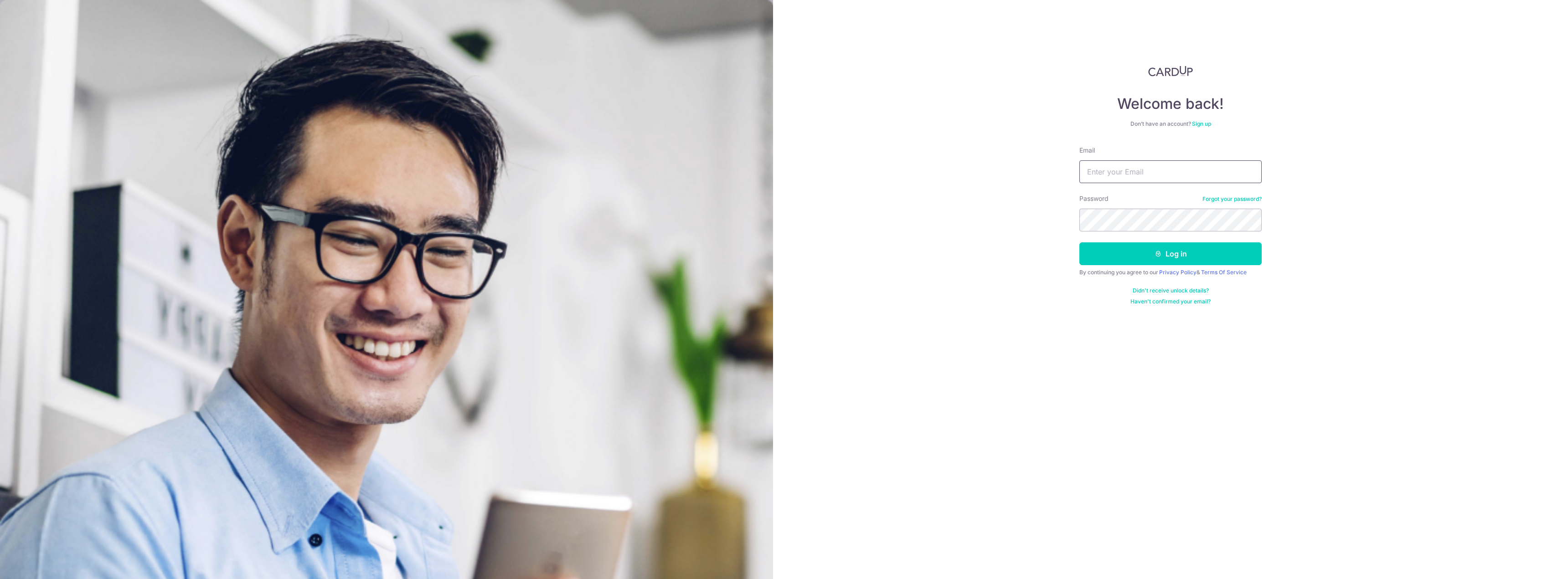
click at [1205, 177] on input "Email" at bounding box center [1171, 172] width 183 height 23
click at [1113, 171] on input "[EMAIL_ADDRESS][DOMAIN_NAME]" at bounding box center [1171, 172] width 183 height 23
click at [993, 242] on div "Welcome back! Don’t have an account? Sign up Email taolvbai@gmail.com Password …" at bounding box center [1171, 290] width 795 height 579
drag, startPoint x: 1114, startPoint y: 172, endPoint x: 1118, endPoint y: 176, distance: 5.7
click at [1114, 172] on input "[EMAIL_ADDRESS][DOMAIN_NAME]" at bounding box center [1171, 172] width 183 height 23
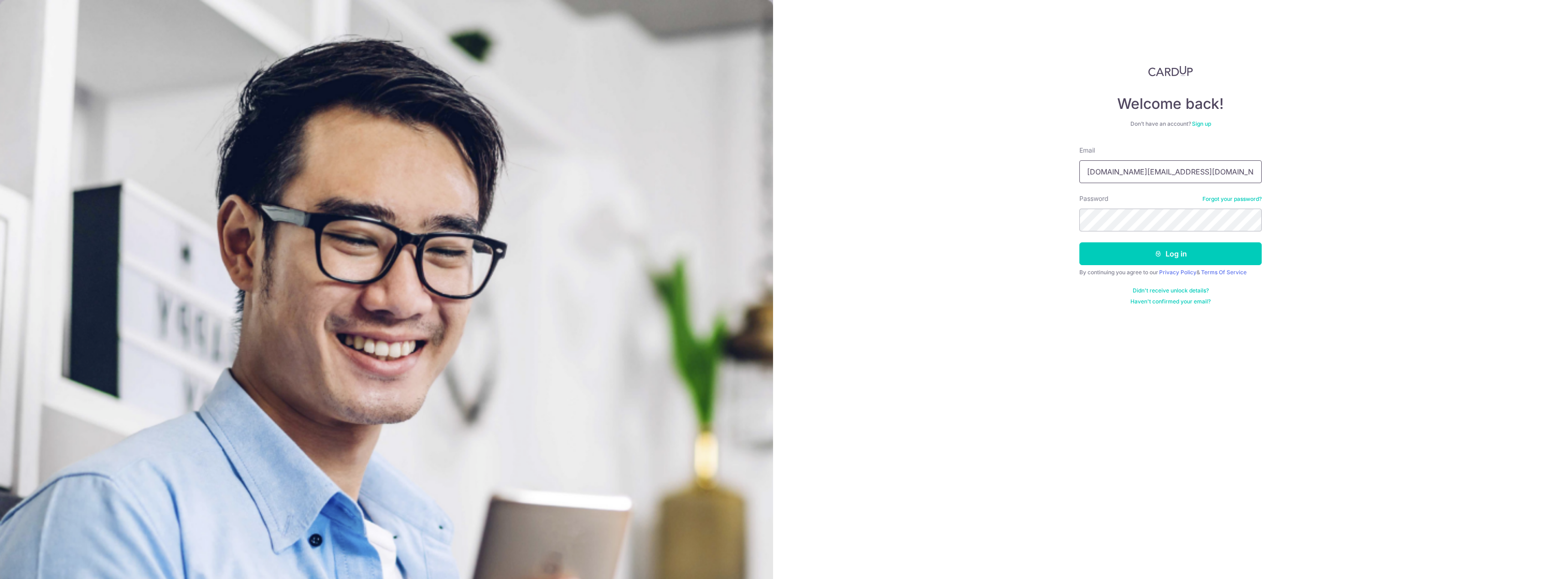
type input "taolvbai.sg@gmail.com"
click at [1079, 242] on button "Log in" at bounding box center [1171, 253] width 183 height 23
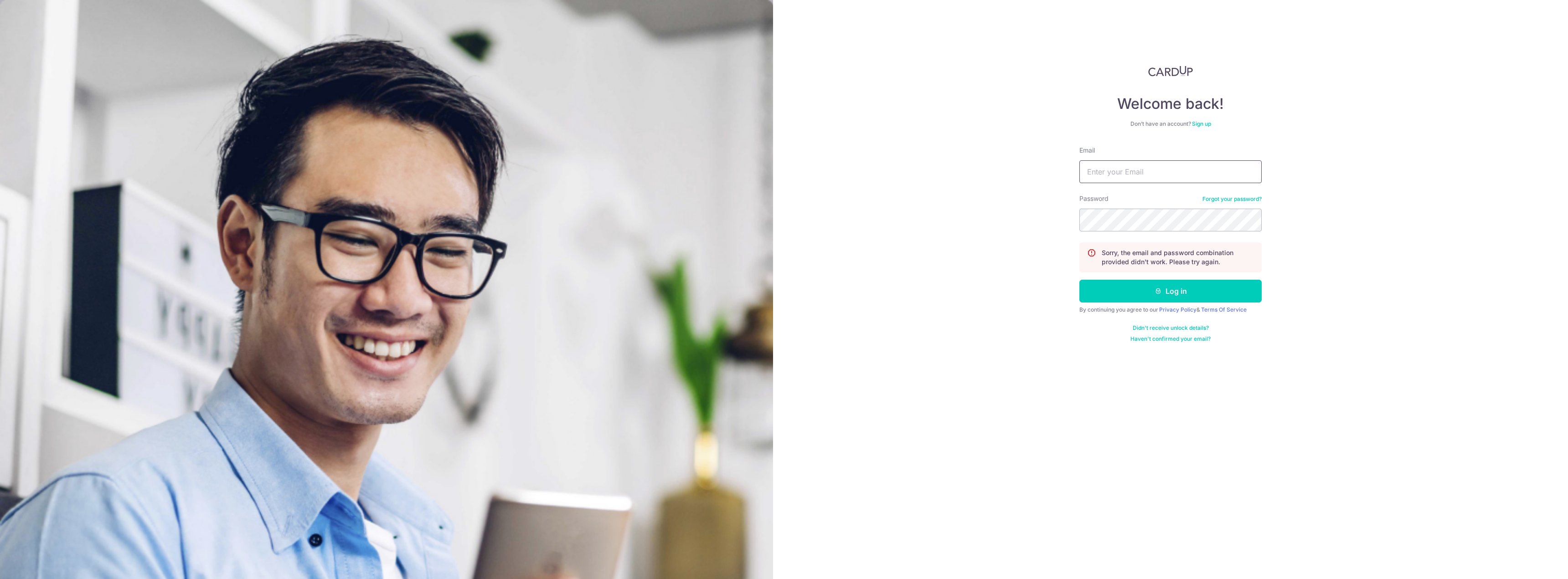
click at [1119, 164] on input "Email" at bounding box center [1171, 172] width 183 height 23
click at [1274, 305] on div "Welcome back! Don’t have an account? Sign up Email Password Forgot your passwor…" at bounding box center [1171, 290] width 795 height 579
click at [1229, 199] on link "Forgot your password?" at bounding box center [1231, 199] width 59 height 7
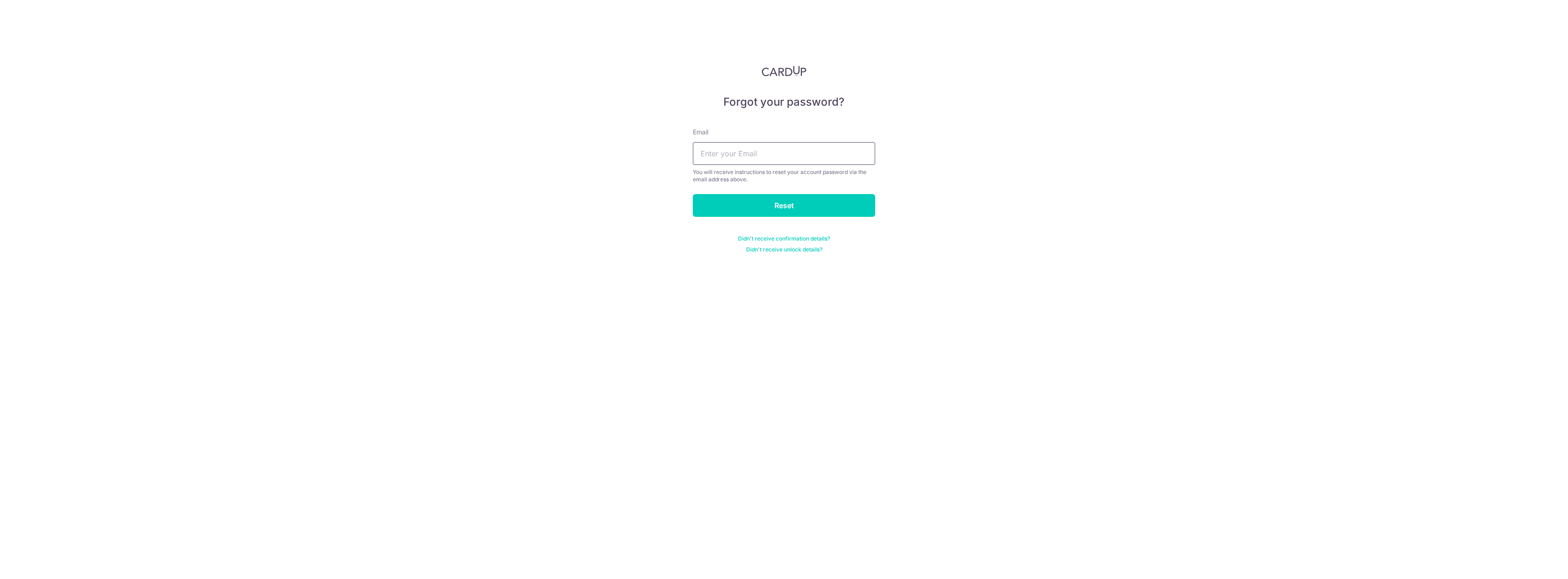
click at [745, 160] on input "text" at bounding box center [784, 153] width 183 height 23
drag, startPoint x: 771, startPoint y: 155, endPoint x: 618, endPoint y: 156, distance: 153.0
click at [605, 151] on div "Forgot your password? Email taolvbai@gmail.com You will receive instructions to…" at bounding box center [784, 290] width 1568 height 579
click at [735, 159] on input "taolvbai@gmail.com" at bounding box center [784, 153] width 183 height 23
drag, startPoint x: 729, startPoint y: 154, endPoint x: 739, endPoint y: 162, distance: 12.8
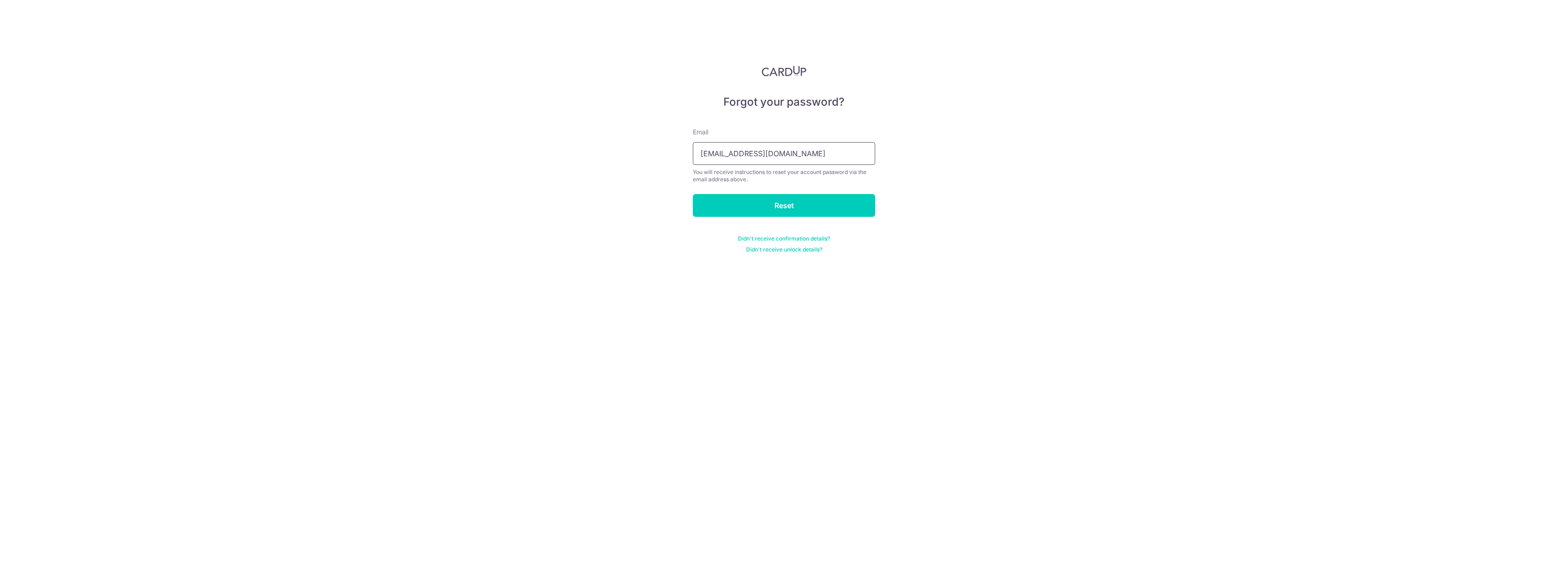
click at [729, 154] on input "taolvbai@gmail.com" at bounding box center [784, 153] width 183 height 23
type input "taolvbai.sg@gmail.com"
click at [794, 205] on input "Reset" at bounding box center [784, 205] width 183 height 23
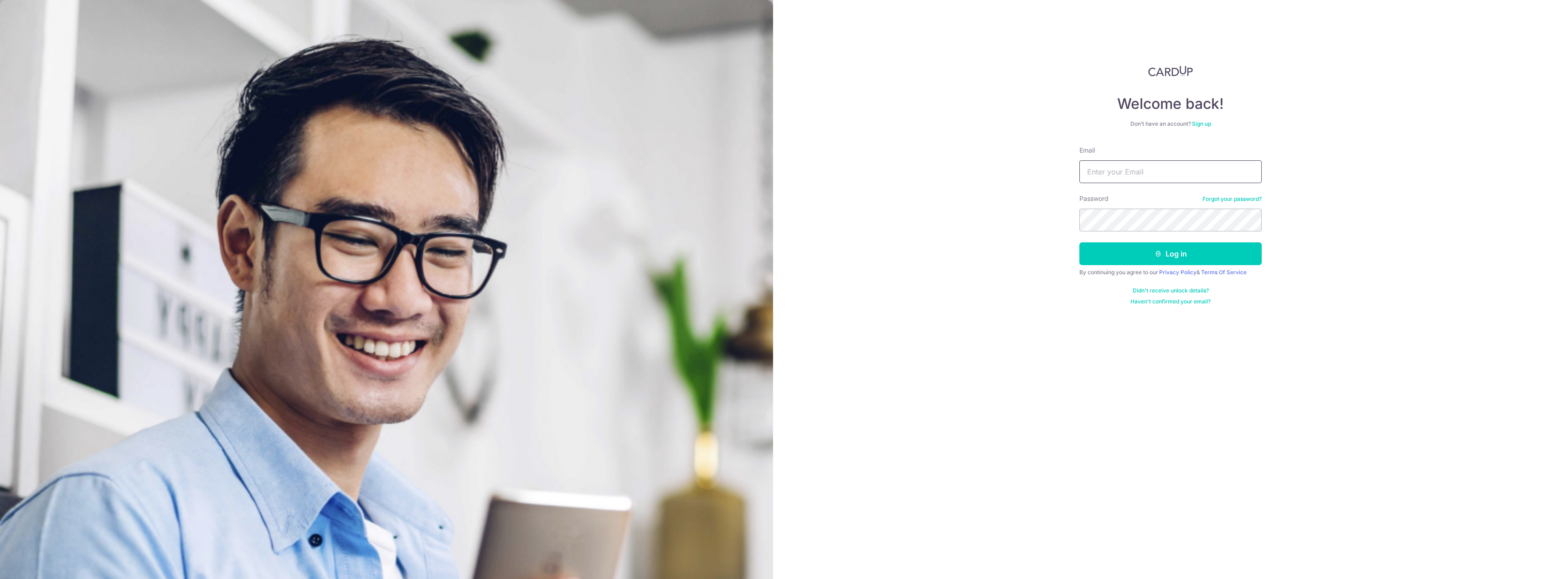
click at [1175, 174] on input "Email" at bounding box center [1171, 172] width 183 height 23
paste input "[DOMAIN_NAME][EMAIL_ADDRESS][DOMAIN_NAME]"
type input "taolvbai.sg@gmail.com"
click at [1079, 242] on button "Log in" at bounding box center [1171, 253] width 183 height 23
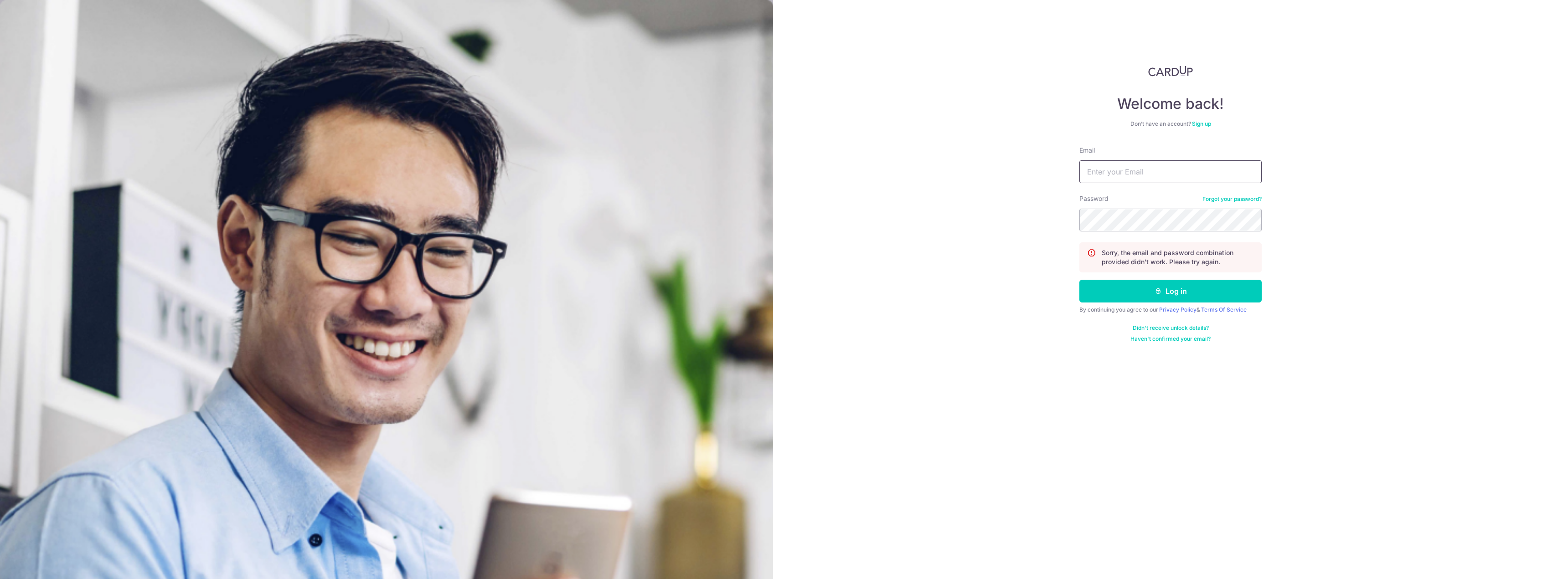
click at [1125, 179] on input "Email" at bounding box center [1171, 172] width 183 height 23
paste input "[DOMAIN_NAME][EMAIL_ADDRESS][DOMAIN_NAME]"
type input "[DOMAIN_NAME][EMAIL_ADDRESS][DOMAIN_NAME]"
click at [1079, 280] on button "Log in" at bounding box center [1171, 291] width 183 height 23
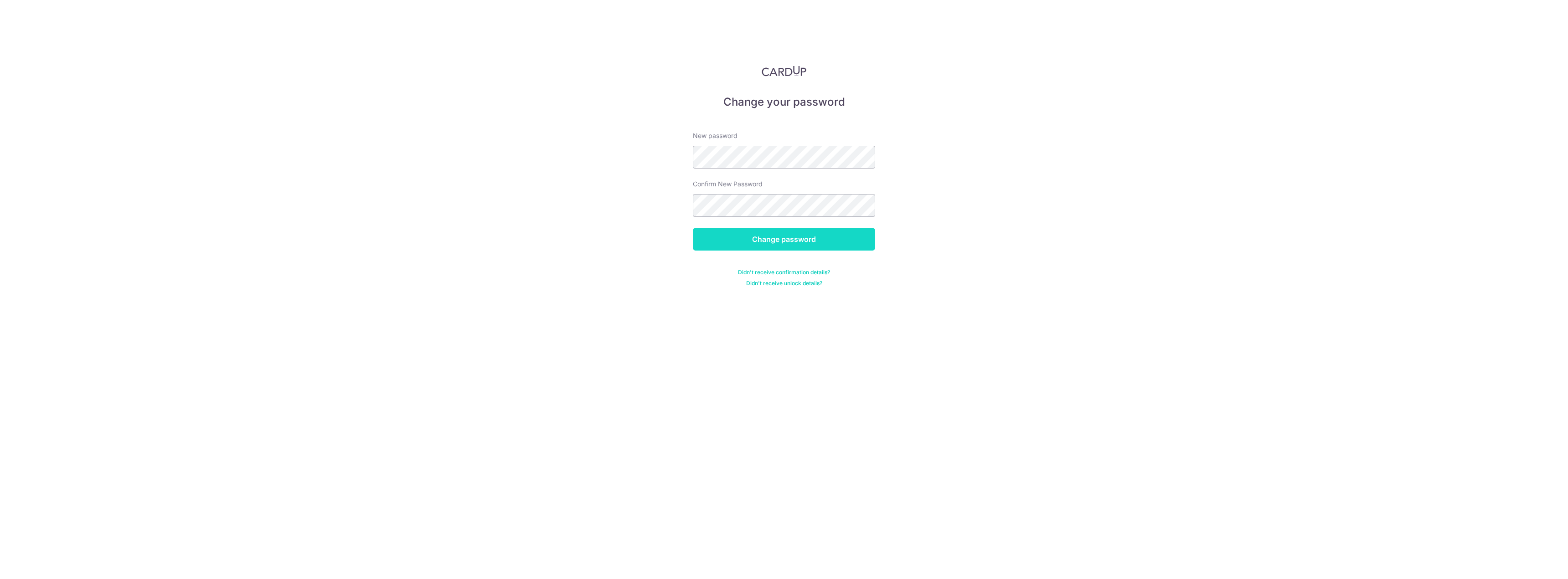
click at [761, 237] on input "Change password" at bounding box center [784, 238] width 183 height 23
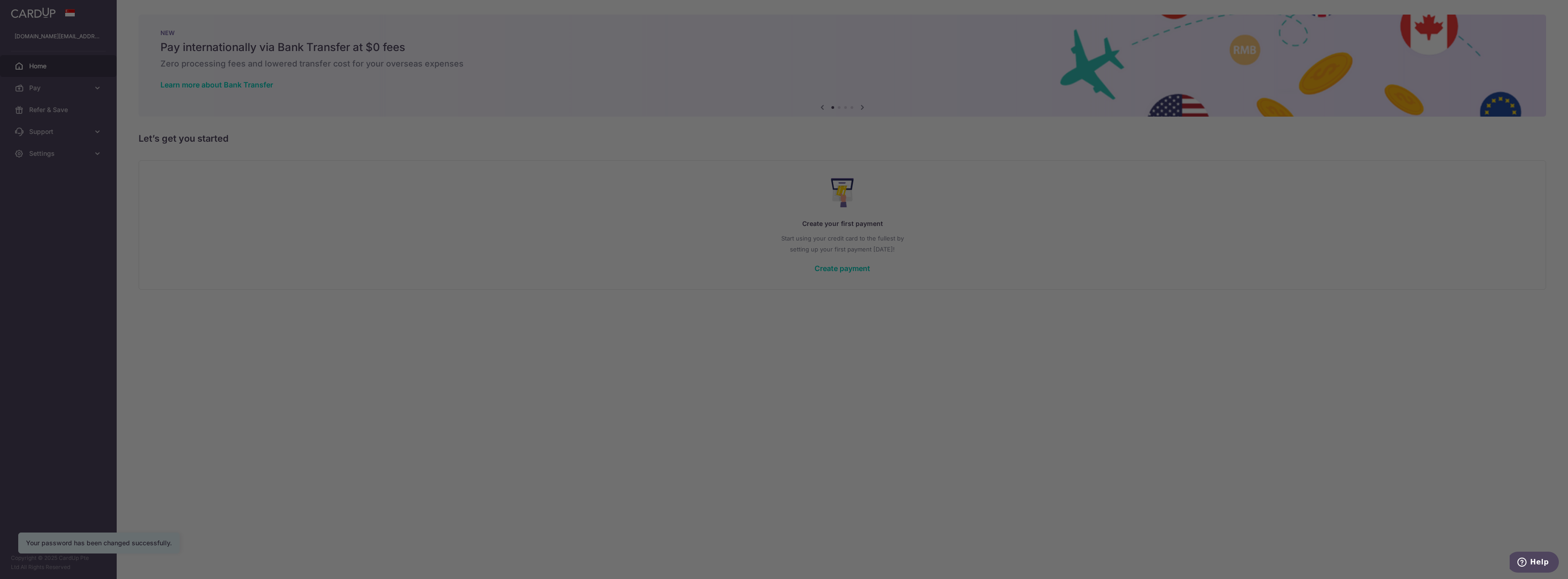
click at [956, 297] on div at bounding box center [791, 293] width 1583 height 585
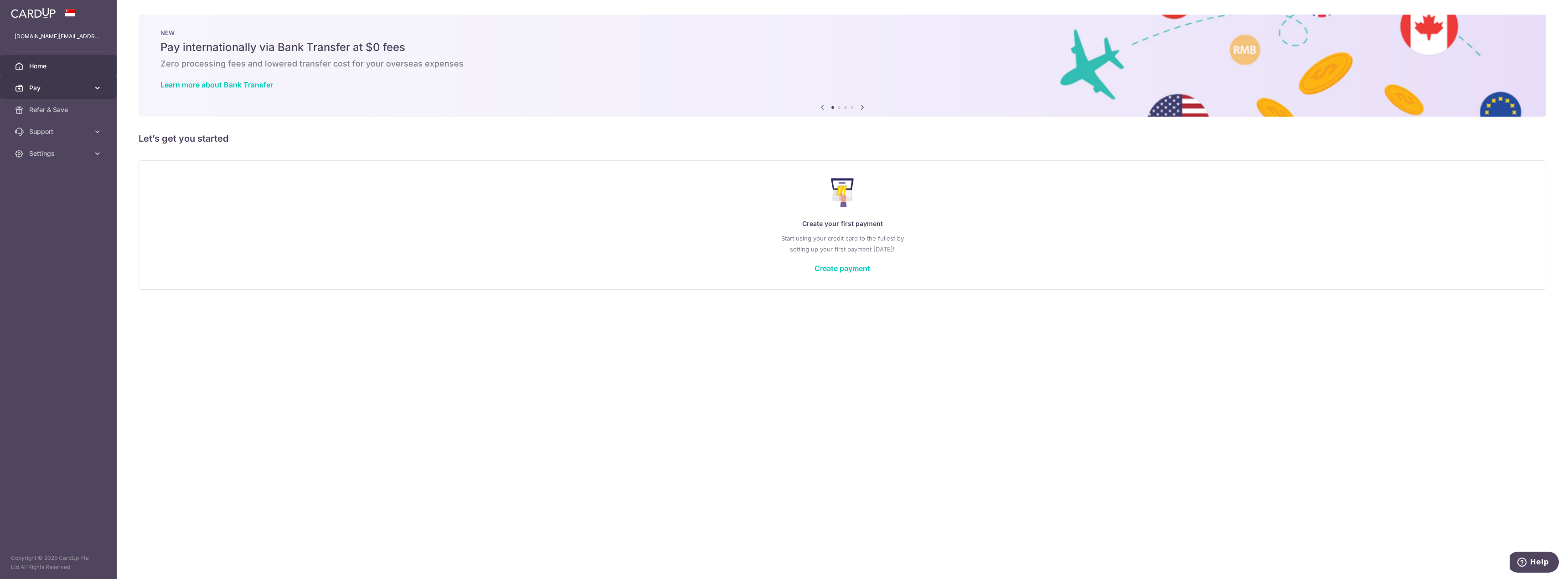
click at [46, 83] on link "Pay" at bounding box center [58, 88] width 117 height 22
click at [52, 111] on span "Payments" at bounding box center [59, 109] width 60 height 9
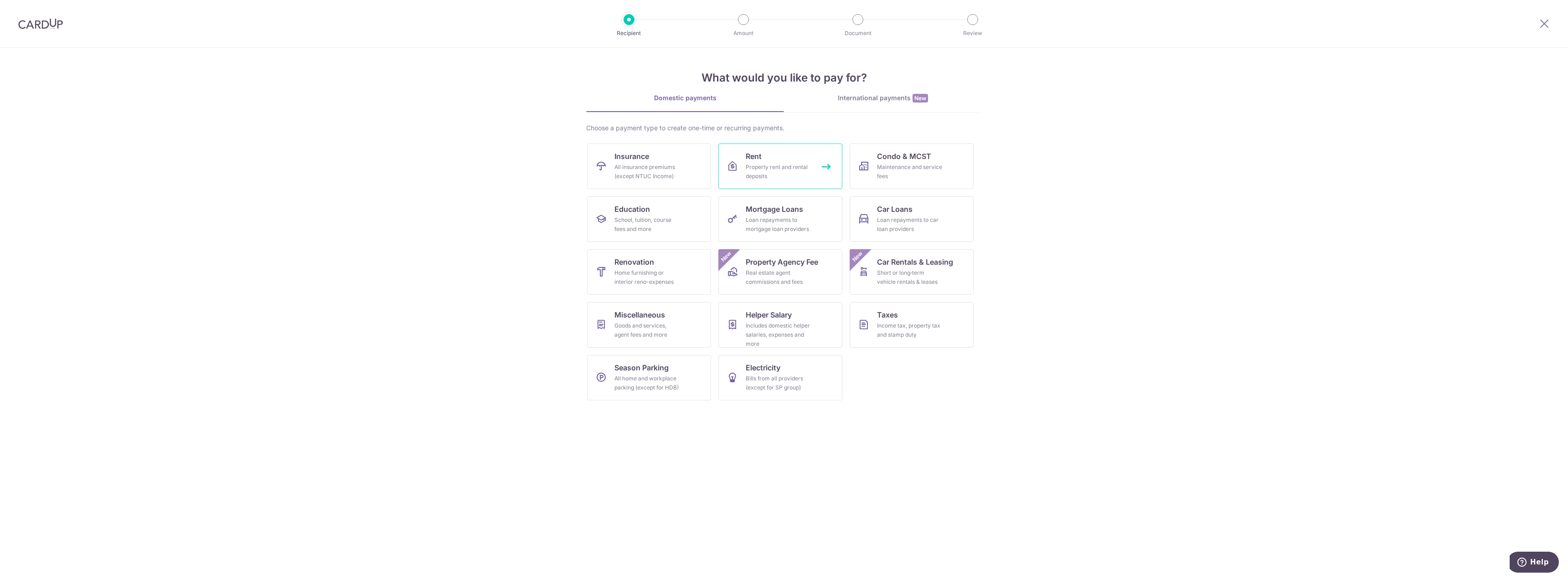
click at [793, 167] on div "Property rent and rental deposits" at bounding box center [779, 172] width 66 height 18
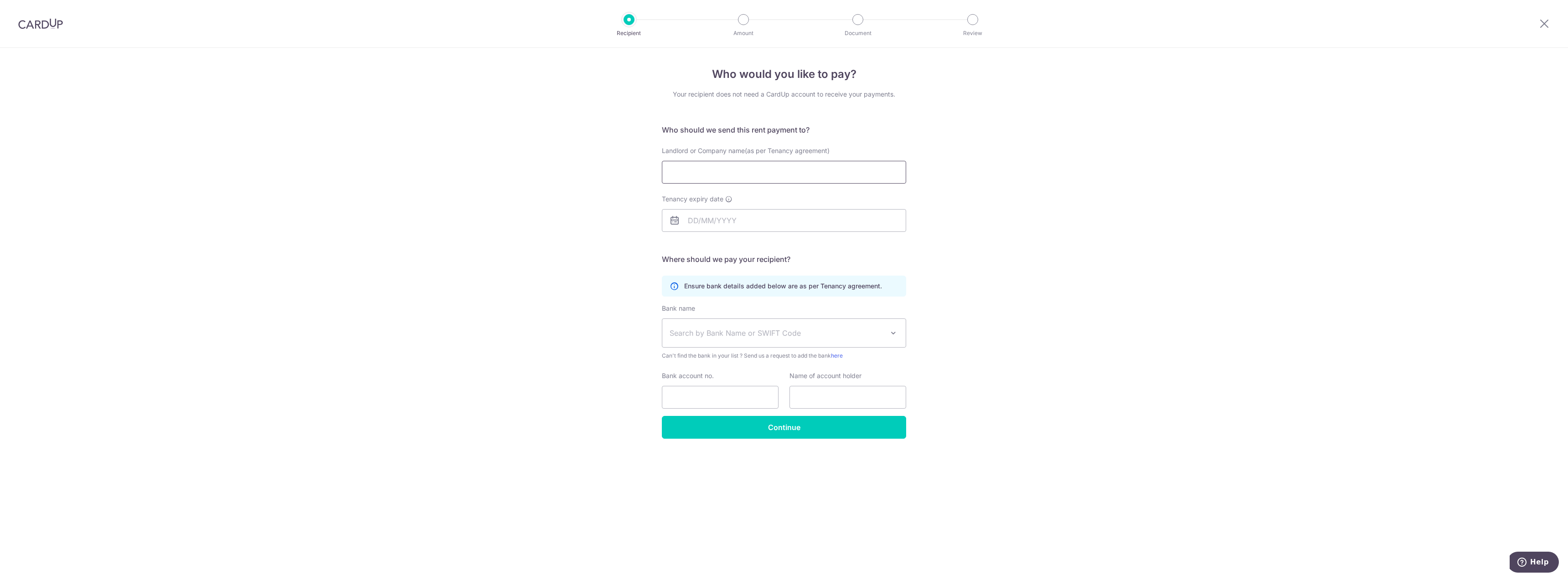
click at [759, 179] on input "Landlord or Company name(as per Tenancy agreement)" at bounding box center [783, 172] width 244 height 23
click at [717, 213] on input "Tenancy expiry date" at bounding box center [783, 220] width 244 height 23
click at [600, 249] on div "Who would you like to pay? Your recipient does not need a CardUp account to rec…" at bounding box center [784, 313] width 1568 height 531
click at [747, 223] on input "Tenancy expiry date" at bounding box center [783, 220] width 244 height 23
click at [768, 244] on div "Prev Next Aug Sep Oct Nov Dec 2025 2026 2027 2028 2029 2030 2031 2032 2033 2034…" at bounding box center [735, 245] width 145 height 22
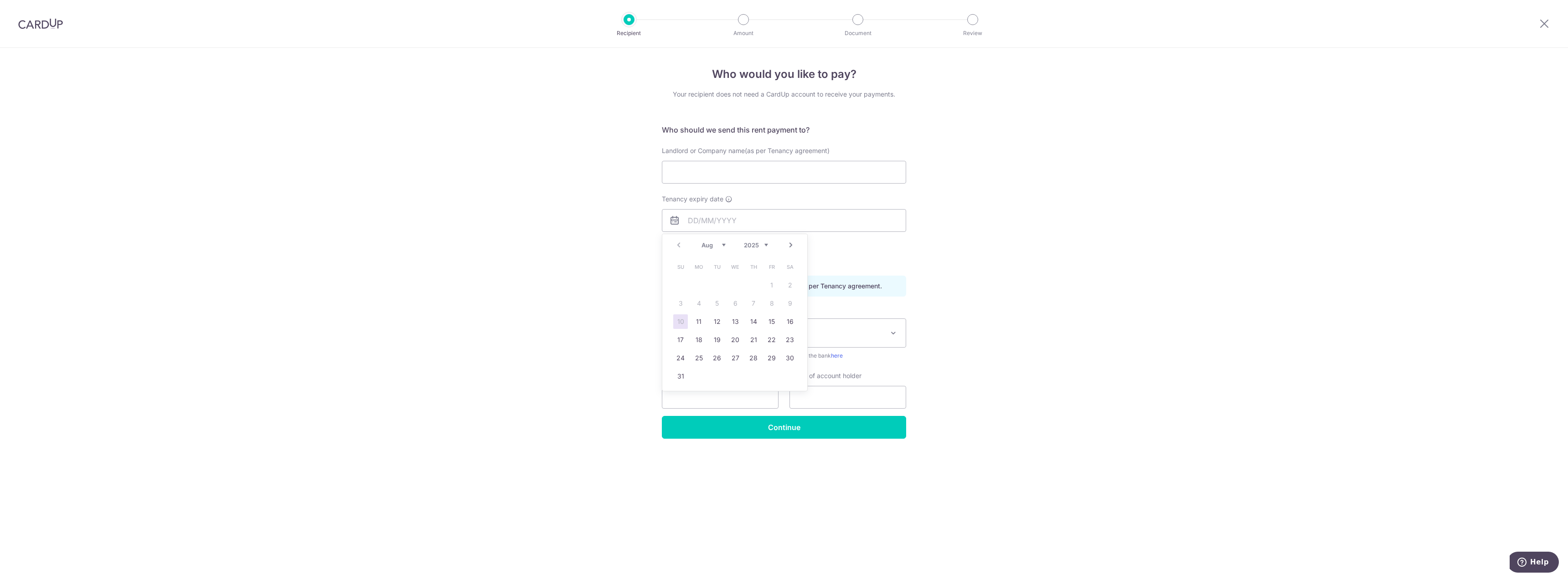
click at [766, 244] on select "2025 2026 2027 2028 2029 2030 2031 2032 2033 2034 2035" at bounding box center [756, 245] width 24 height 7
drag, startPoint x: 989, startPoint y: 286, endPoint x: 981, endPoint y: 298, distance: 14.4
click at [989, 285] on div "Who would you like to pay? Your recipient does not need a CardUp account to rec…" at bounding box center [784, 313] width 1568 height 531
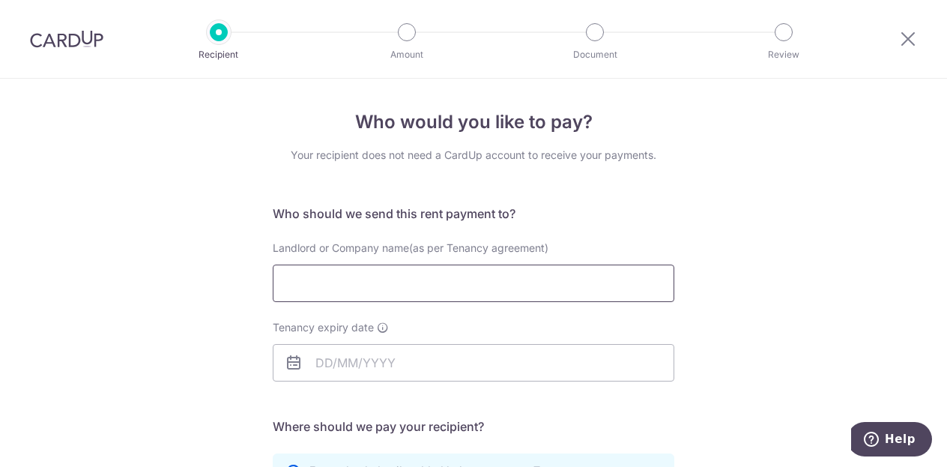
click at [410, 295] on input "Landlord or Company name(as per Tenancy agreement)" at bounding box center [473, 282] width 401 height 37
type input "Cheng Mong Kiang"
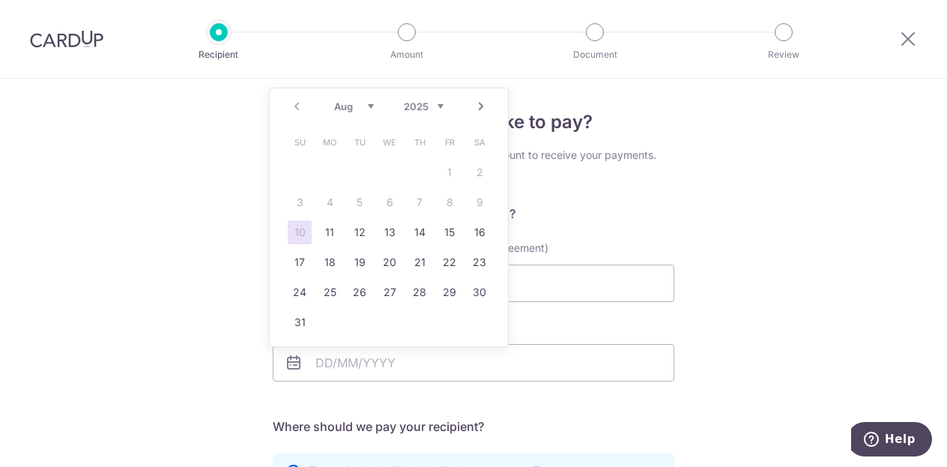
drag, startPoint x: 483, startPoint y: 109, endPoint x: 425, endPoint y: 109, distance: 58.4
click at [425, 109] on div "Prev Next Aug Sep Oct Nov Dec 2025 2026 2027 2028 2029 2030 2031 2032 2033 2034…" at bounding box center [389, 106] width 238 height 36
click at [437, 105] on select "2025 2026 2027 2028 2029 2030 2031 2032 2033 2034 2035" at bounding box center [424, 106] width 40 height 12
click at [354, 103] on select "Jan Feb Mar Apr May Jun Jul Aug Sep Oct Nov Dec" at bounding box center [354, 106] width 40 height 12
click at [306, 233] on link "11" at bounding box center [300, 232] width 24 height 24
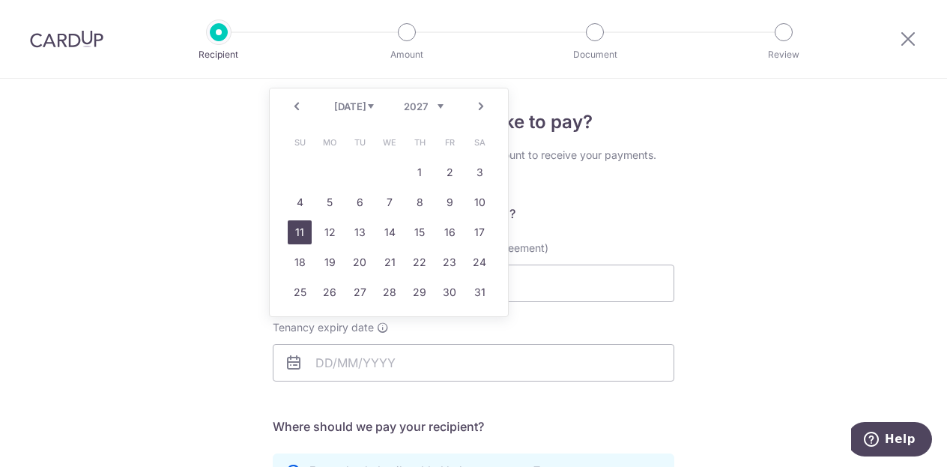
type input "11/07/2027"
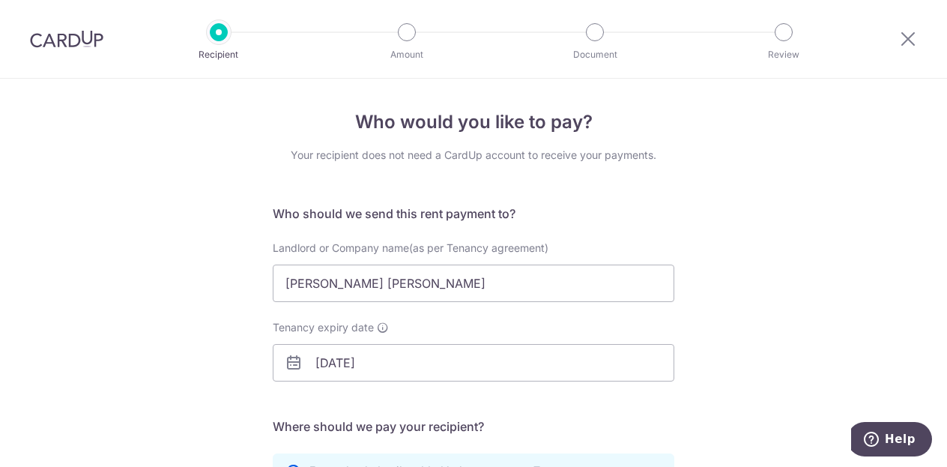
click at [207, 355] on div "Who would you like to pay? Your recipient does not need a CardUp account to rec…" at bounding box center [473, 435] width 947 height 713
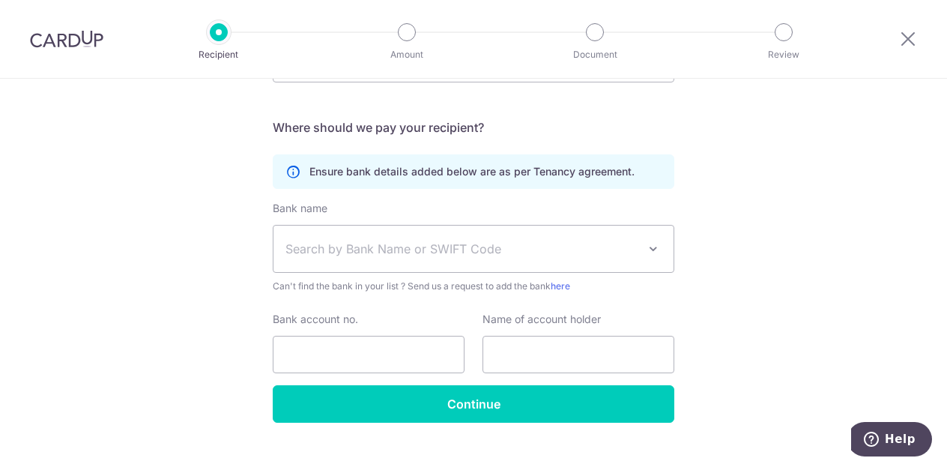
scroll to position [300, 0]
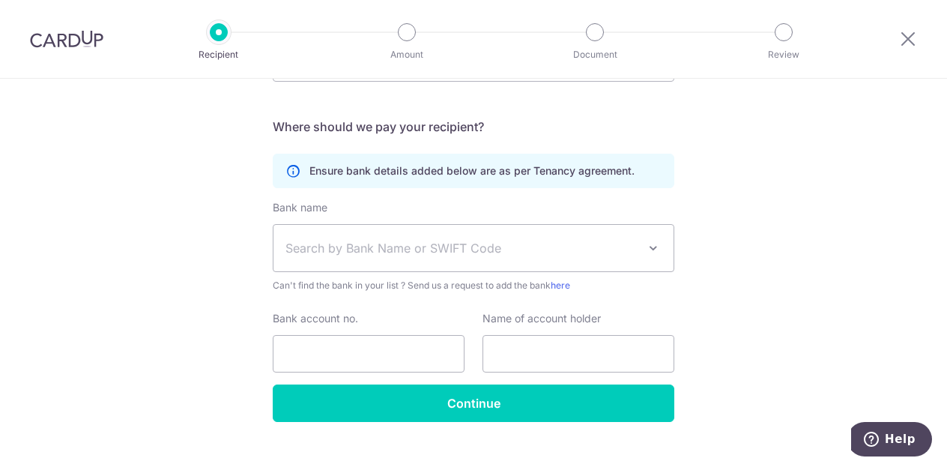
click at [366, 261] on span "Search by Bank Name or SWIFT Code" at bounding box center [473, 248] width 400 height 46
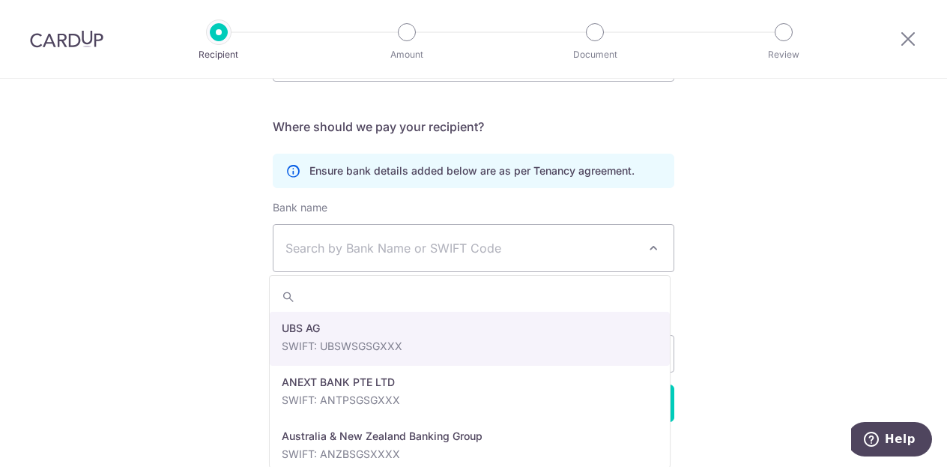
click at [766, 225] on div "Who would you like to pay? Your recipient does not need a CardUp account to rec…" at bounding box center [473, 135] width 947 height 713
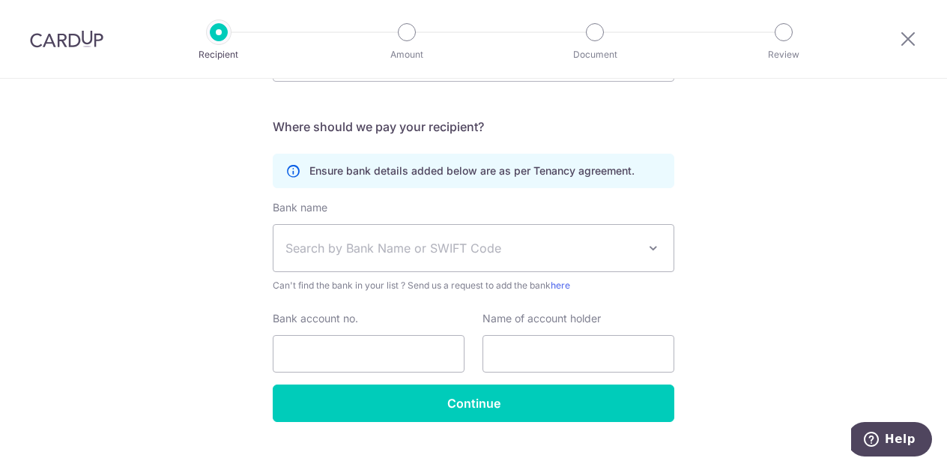
click at [647, 245] on span at bounding box center [653, 248] width 18 height 18
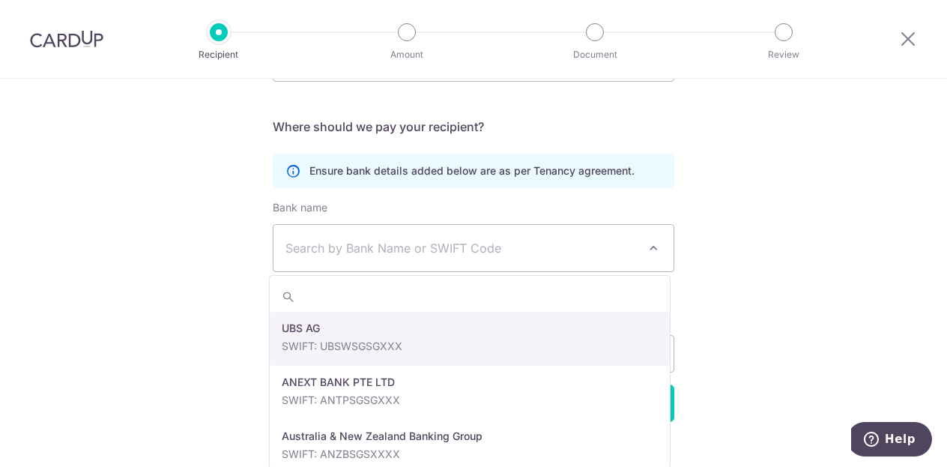
click at [517, 236] on span "Search by Bank Name or SWIFT Code" at bounding box center [473, 248] width 400 height 46
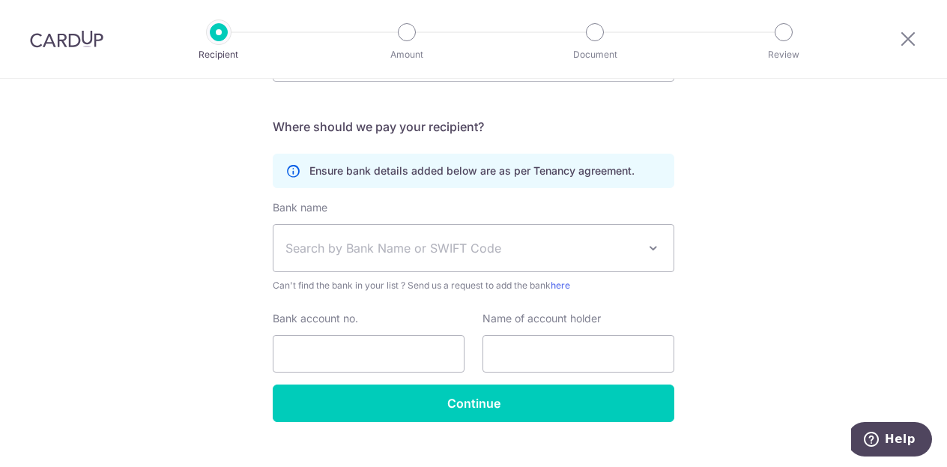
click at [453, 237] on span "Search by Bank Name or SWIFT Code" at bounding box center [473, 248] width 400 height 46
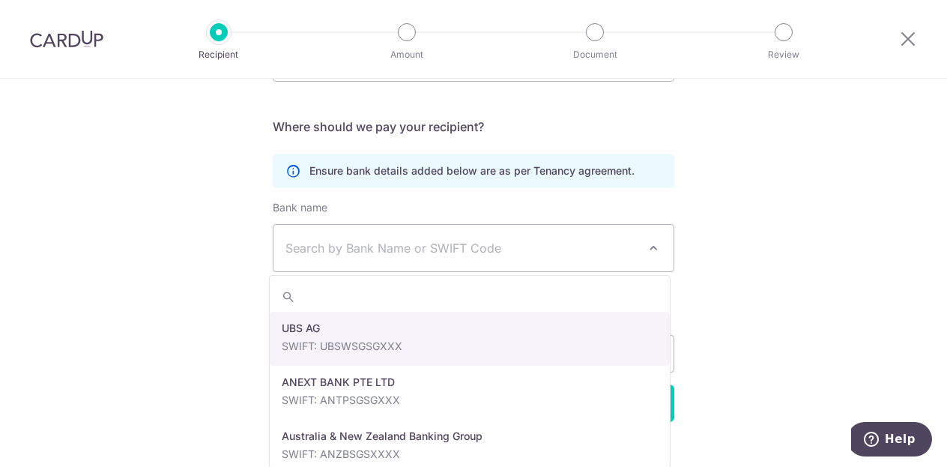
type input "c"
type input "overs"
select select "12"
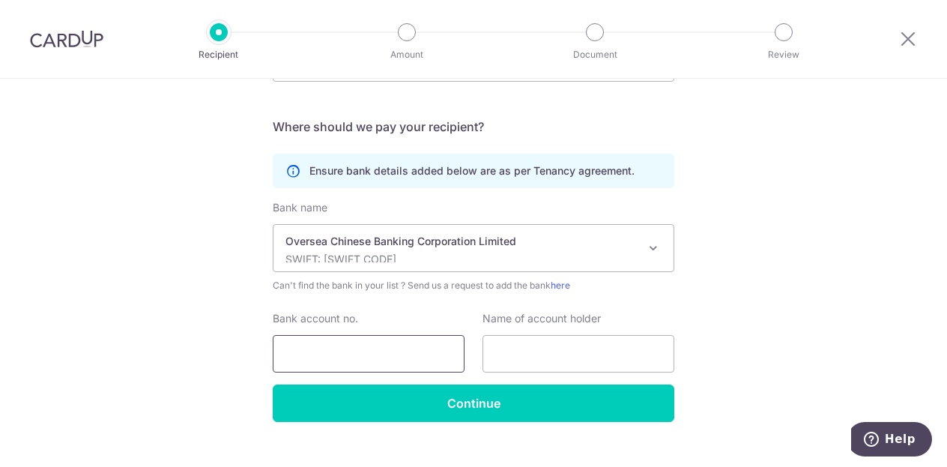
click at [377, 359] on input "Bank account no." at bounding box center [369, 353] width 192 height 37
type input "5384010715"
click at [526, 339] on input "text" at bounding box center [578, 353] width 192 height 37
click at [365, 356] on input "5384010715" at bounding box center [369, 353] width 192 height 37
drag, startPoint x: 334, startPoint y: 355, endPoint x: 267, endPoint y: 360, distance: 66.9
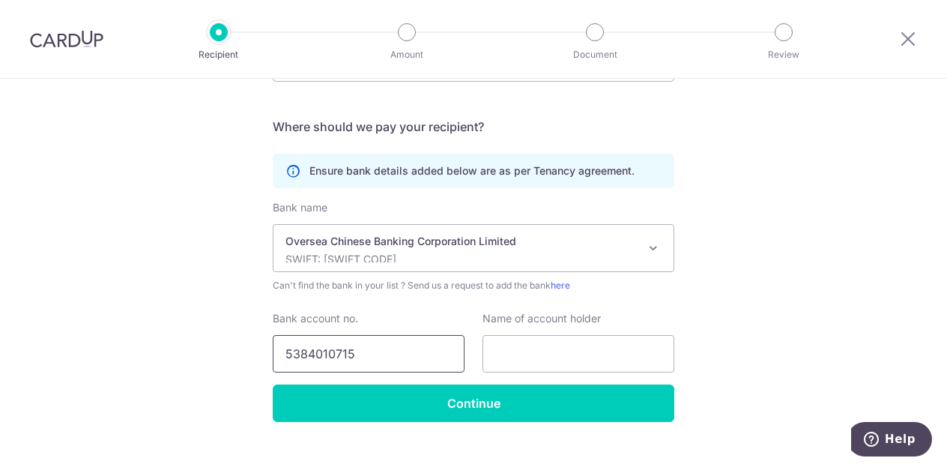
click at [267, 360] on div "Bank account no. 5384010715" at bounding box center [369, 341] width 210 height 61
click at [601, 356] on input "text" at bounding box center [578, 353] width 192 height 37
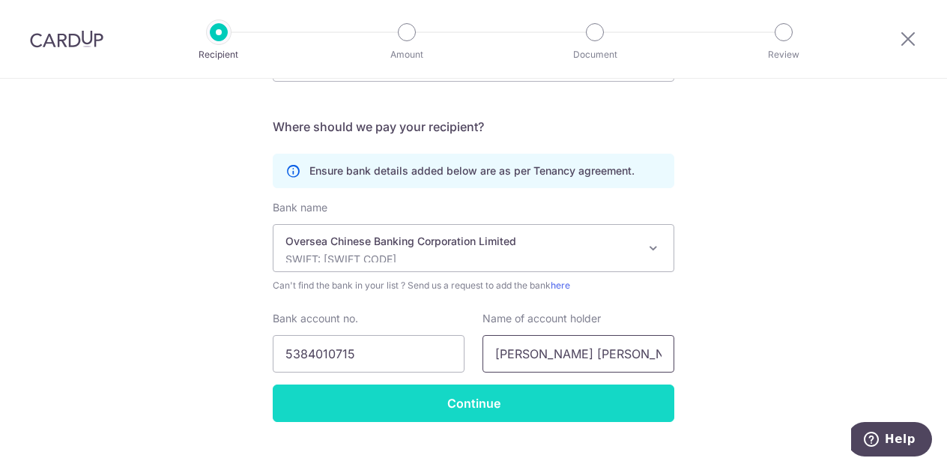
type input "Cheng Mong Kiang"
click at [540, 400] on input "Continue" at bounding box center [473, 402] width 401 height 37
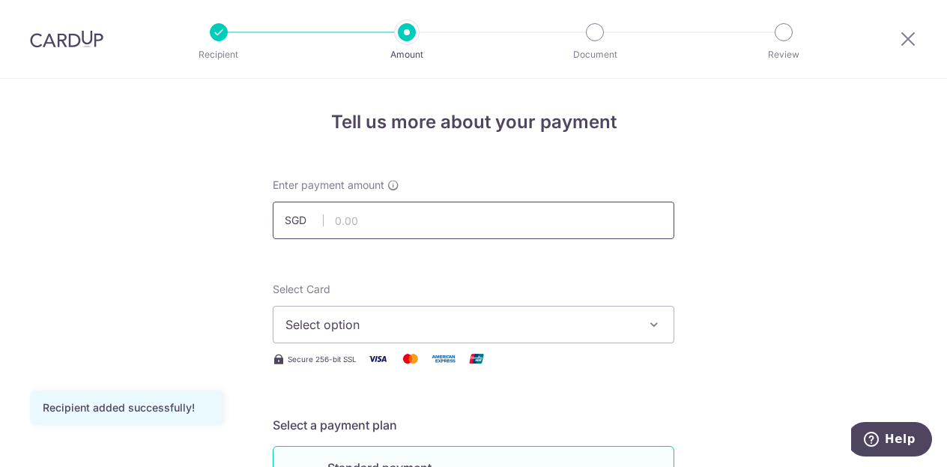
click at [522, 228] on input "text" at bounding box center [473, 219] width 401 height 37
type input "3,500.00"
click at [575, 328] on span "Select option" at bounding box center [459, 324] width 349 height 18
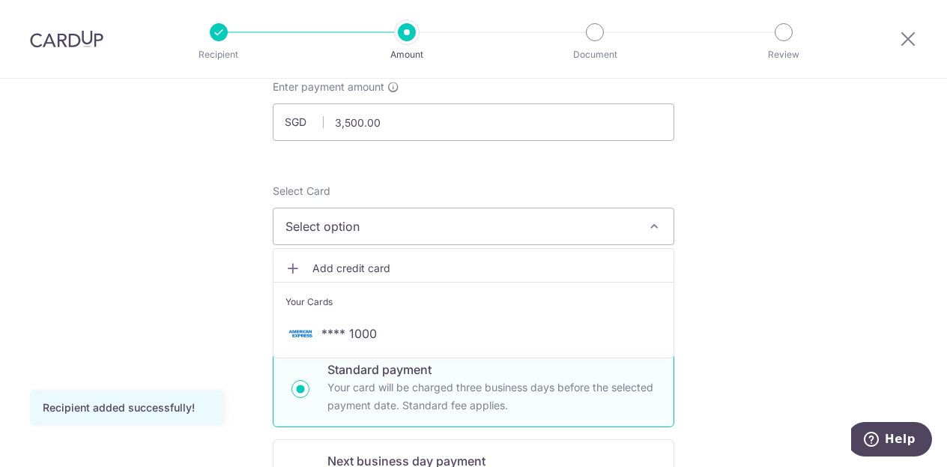
scroll to position [150, 0]
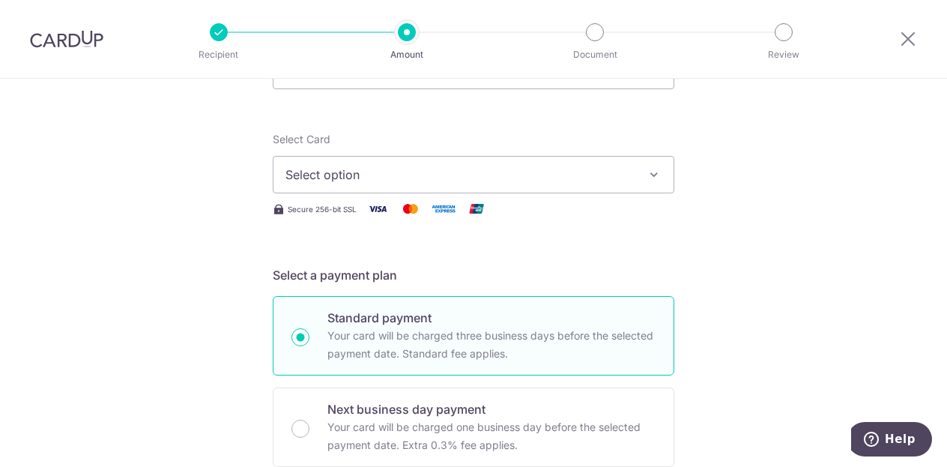
click at [557, 186] on button "Select option" at bounding box center [473, 174] width 401 height 37
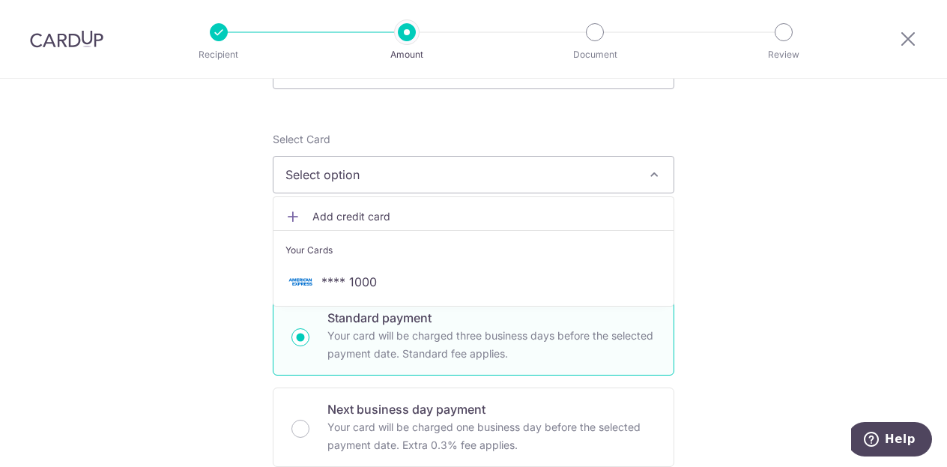
click at [377, 218] on span "Add credit card" at bounding box center [486, 216] width 349 height 15
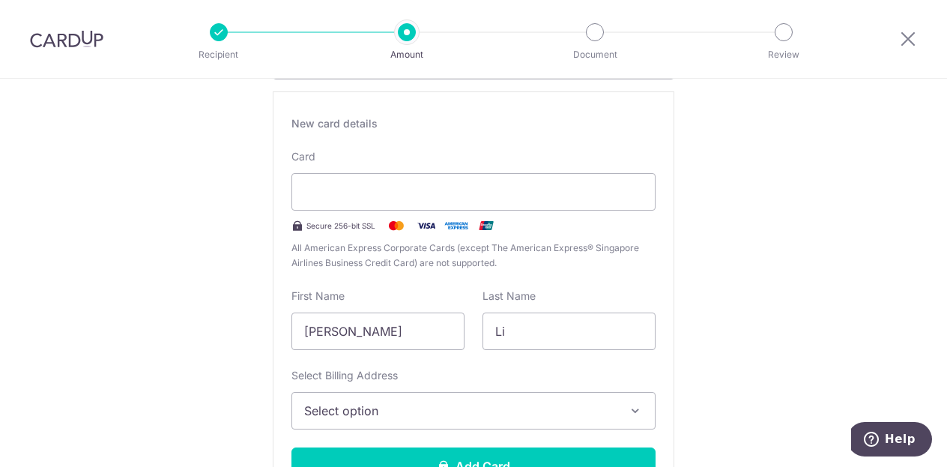
scroll to position [300, 0]
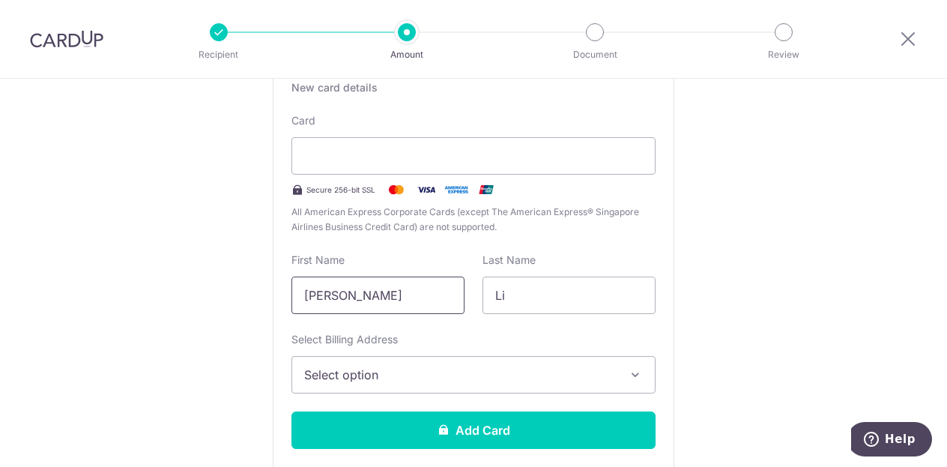
click at [386, 300] on input "[PERSON_NAME]" at bounding box center [377, 294] width 173 height 37
click at [405, 293] on input "[PERSON_NAME]" at bounding box center [377, 294] width 173 height 37
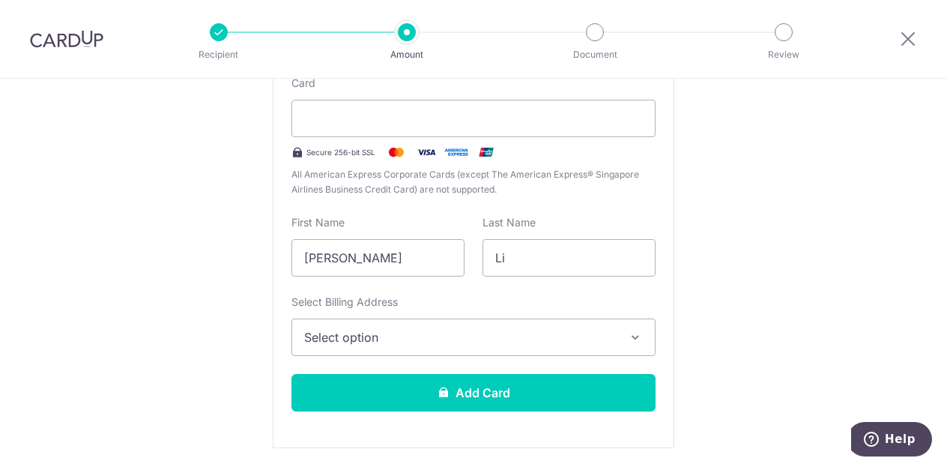
scroll to position [374, 0]
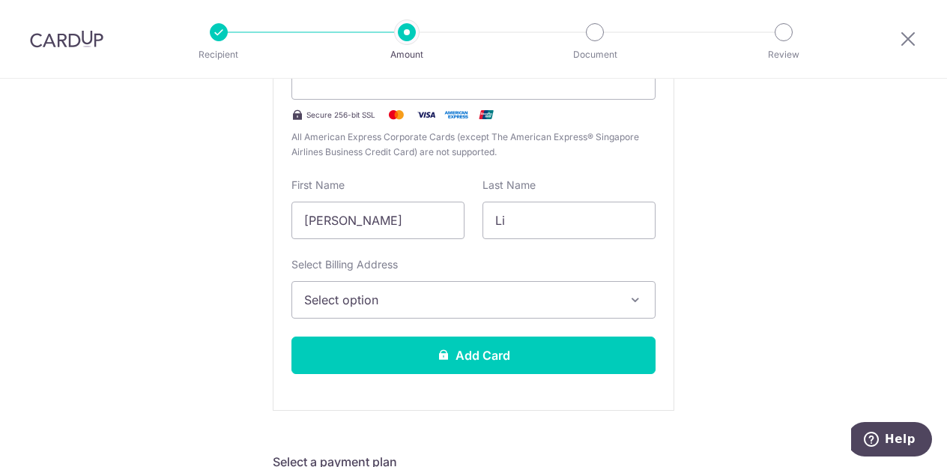
click at [366, 286] on button "Select option" at bounding box center [473, 299] width 364 height 37
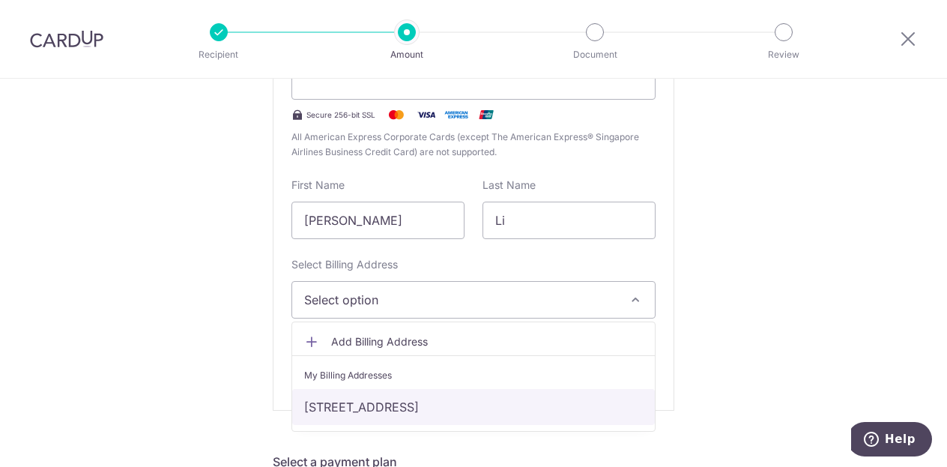
click at [389, 398] on link "[STREET_ADDRESS]" at bounding box center [473, 407] width 362 height 36
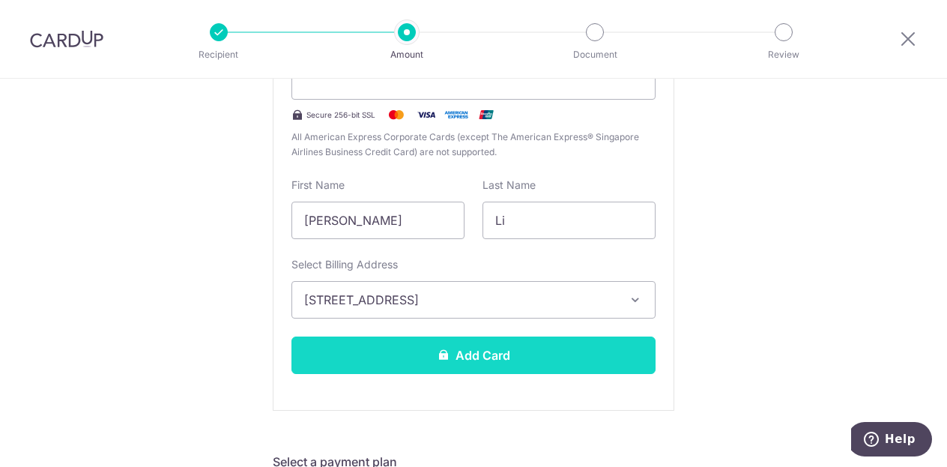
drag, startPoint x: 487, startPoint y: 359, endPoint x: 499, endPoint y: 357, distance: 12.2
click at [487, 359] on button "Add Card" at bounding box center [473, 354] width 364 height 37
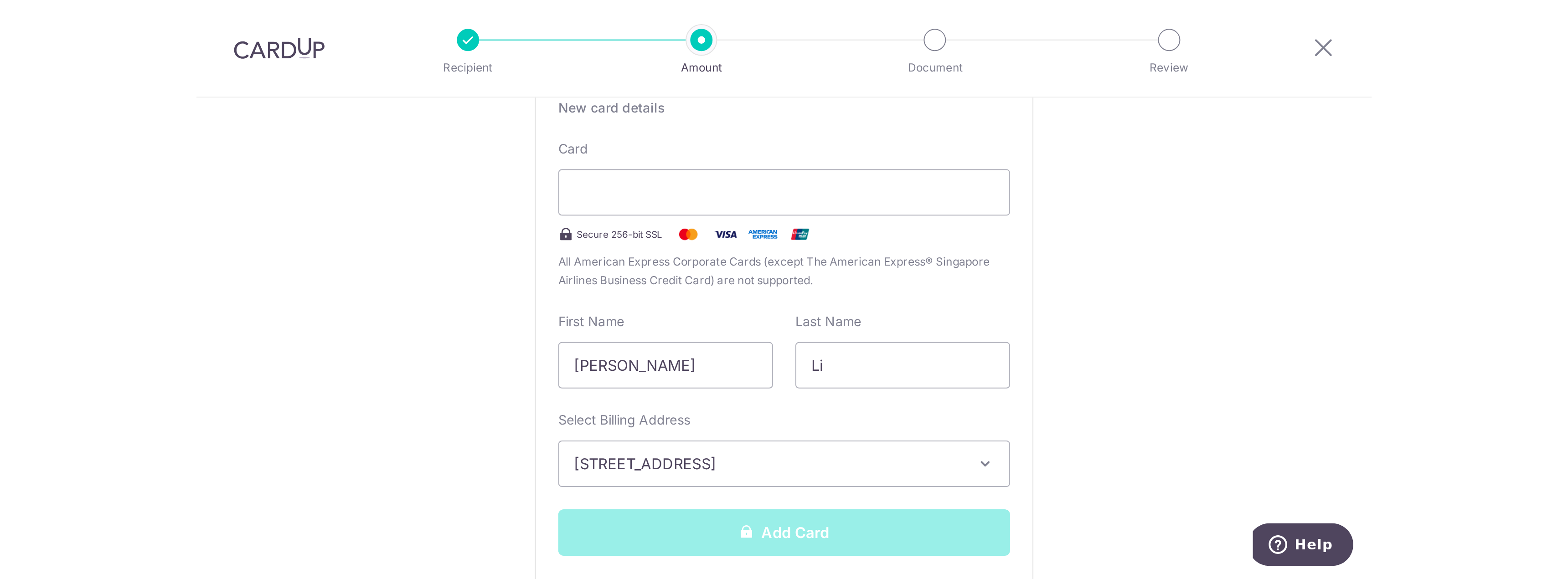
scroll to position [182, 0]
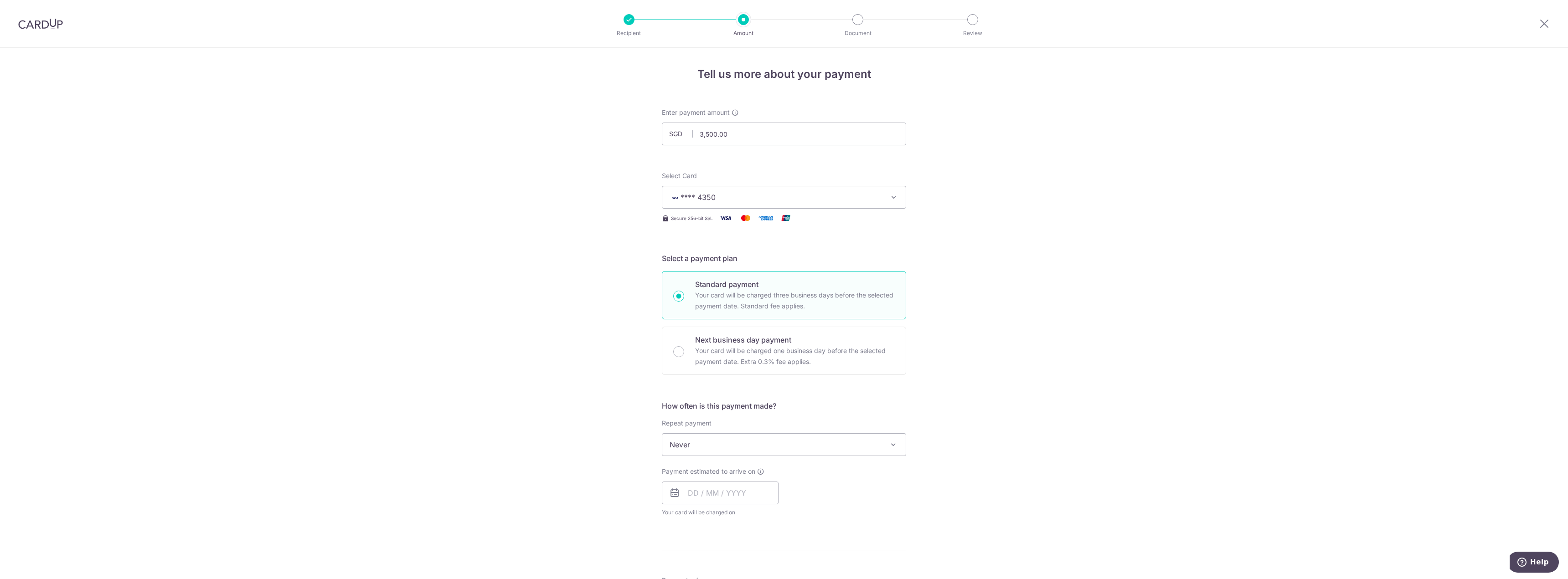
click at [797, 445] on span "Never" at bounding box center [784, 445] width 243 height 22
click at [939, 429] on div "Tell us more about your payment Enter payment amount SGD 3,500.00 3500.00 Card …" at bounding box center [784, 460] width 1568 height 824
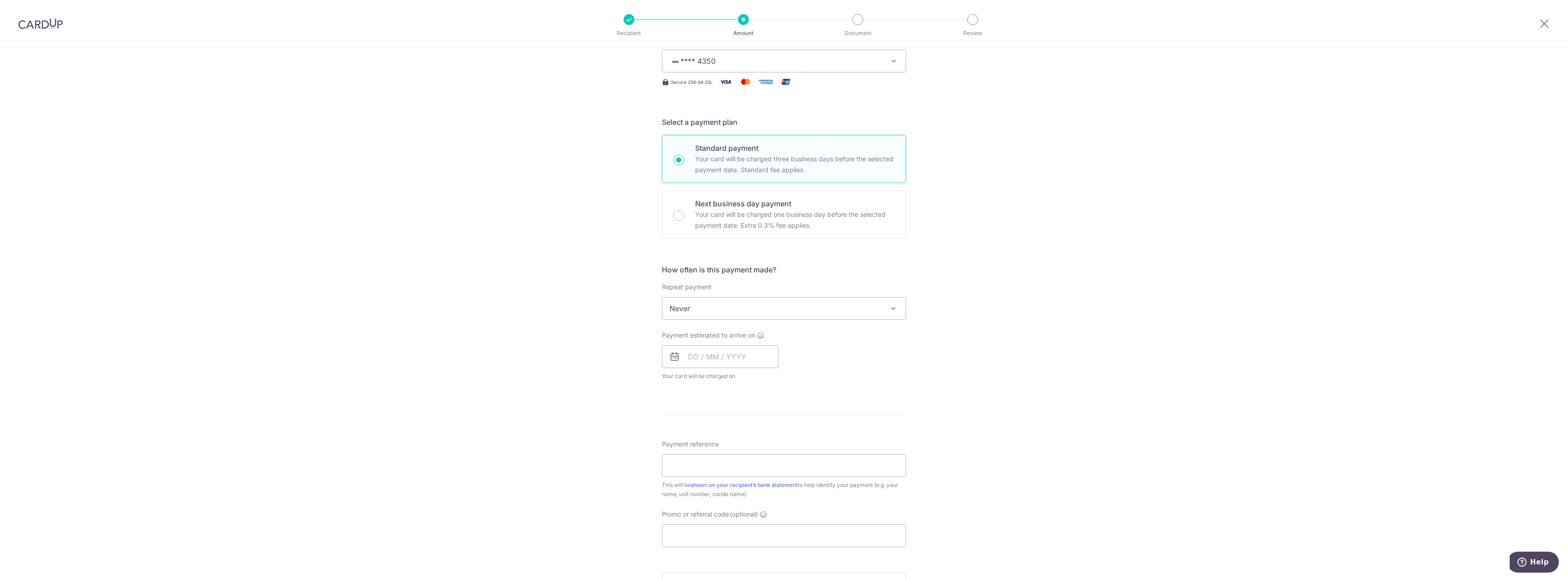
scroll to position [137, 0]
click at [780, 310] on span "Never" at bounding box center [784, 308] width 243 height 22
click at [963, 371] on div "Tell us more about your payment Enter payment amount SGD 3,500.00 3500.00 Card …" at bounding box center [784, 323] width 1568 height 824
click at [723, 358] on input "text" at bounding box center [720, 356] width 117 height 23
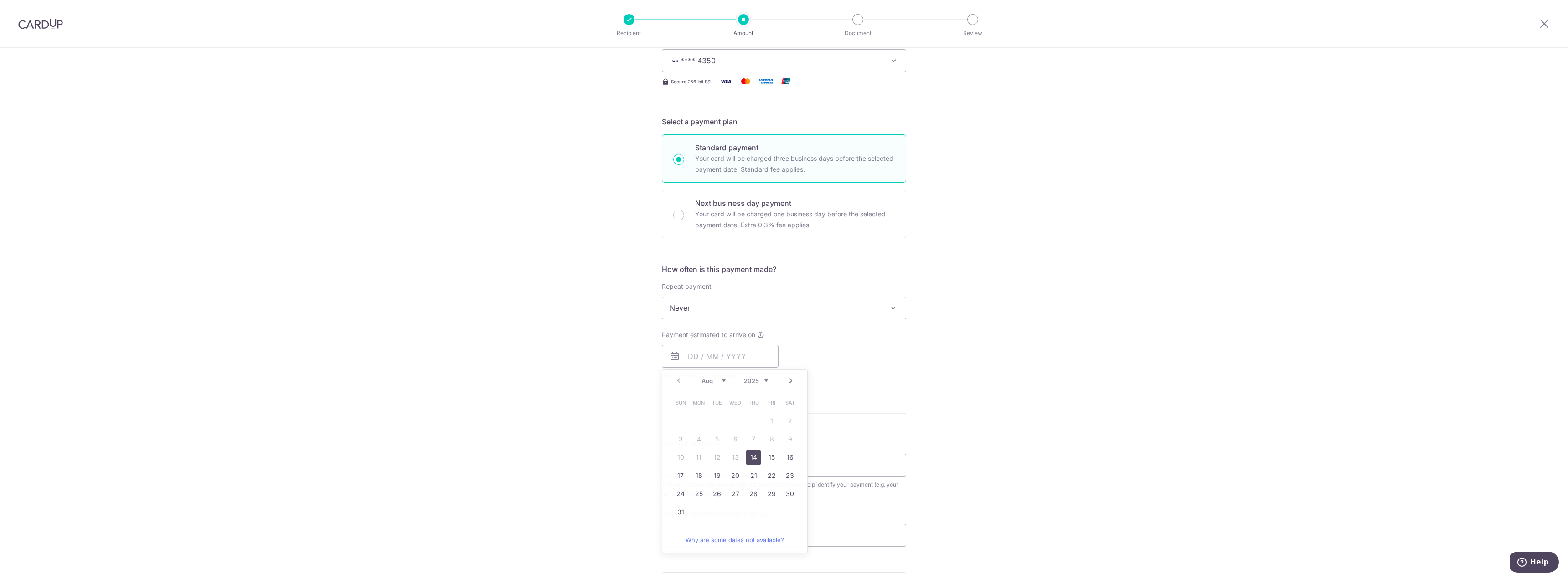
click at [819, 366] on div "Payment estimated to arrive on Prev Next Aug Sep Oct Nov Dec 2025 2026 2027 202…" at bounding box center [783, 355] width 255 height 50
click at [748, 364] on input "text" at bounding box center [720, 356] width 117 height 23
click at [715, 456] on table "Sun Mon Tue Wed Thu Fri Sat 1 2 3 4 5 6 7 8 9 10 11 12 13 14 15 16 17 18 19 20 …" at bounding box center [735, 457] width 128 height 128
click at [857, 405] on form "Enter payment amount SGD 3,500.00 3500.00 Card added successfully Select Card *…" at bounding box center [783, 331] width 244 height 721
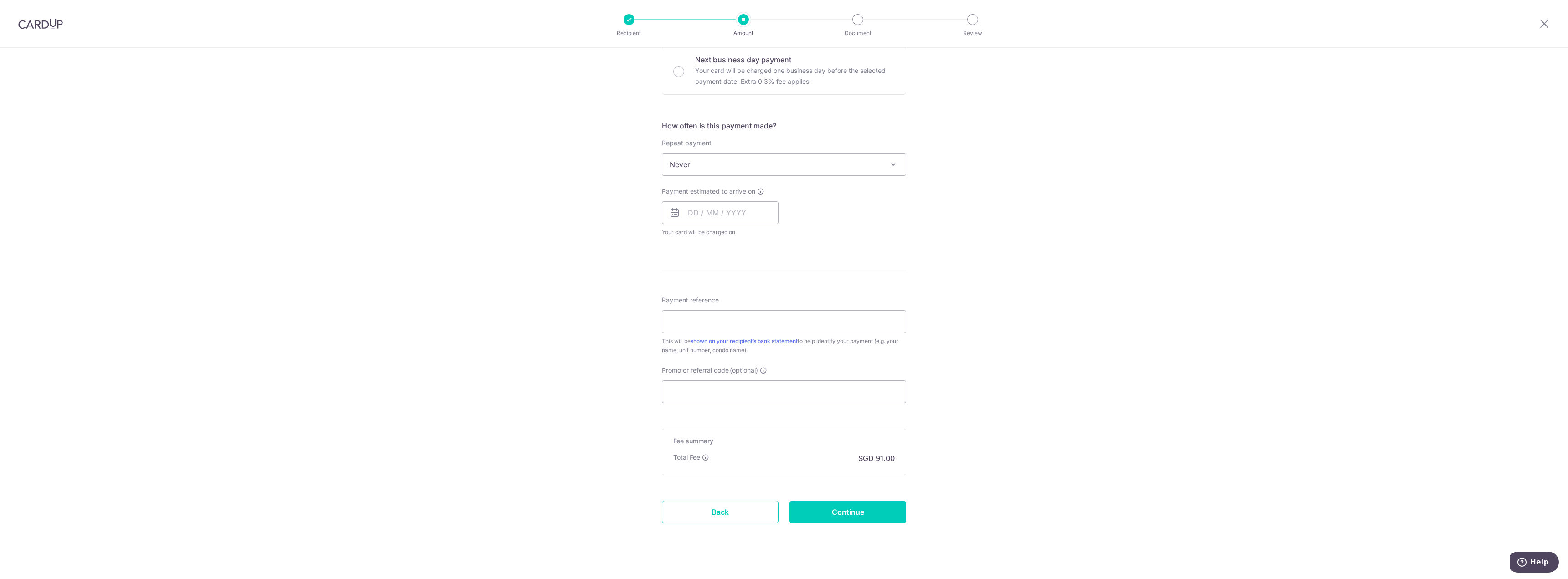
scroll to position [293, 0]
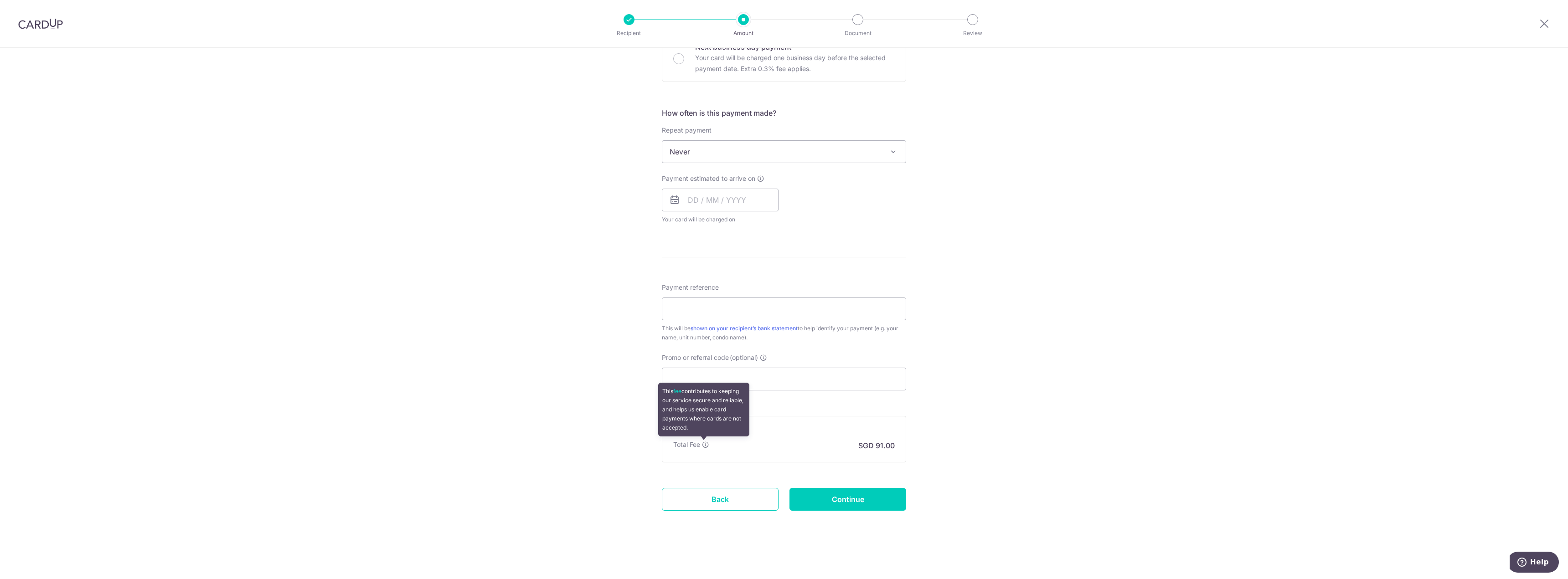
click at [704, 445] on icon at bounding box center [705, 445] width 7 height 7
click at [1225, 519] on div "Tell us more about your payment Enter payment amount SGD 3,500.00 3500.00 Card …" at bounding box center [784, 167] width 1568 height 824
click at [1192, 433] on div "Tell us more about your payment Enter payment amount SGD 3,500.00 3500.00 Card …" at bounding box center [784, 167] width 1568 height 824
click at [699, 307] on input "Payment reference" at bounding box center [783, 308] width 244 height 23
click at [702, 378] on input "Promo or referral code (optional)" at bounding box center [783, 378] width 244 height 23
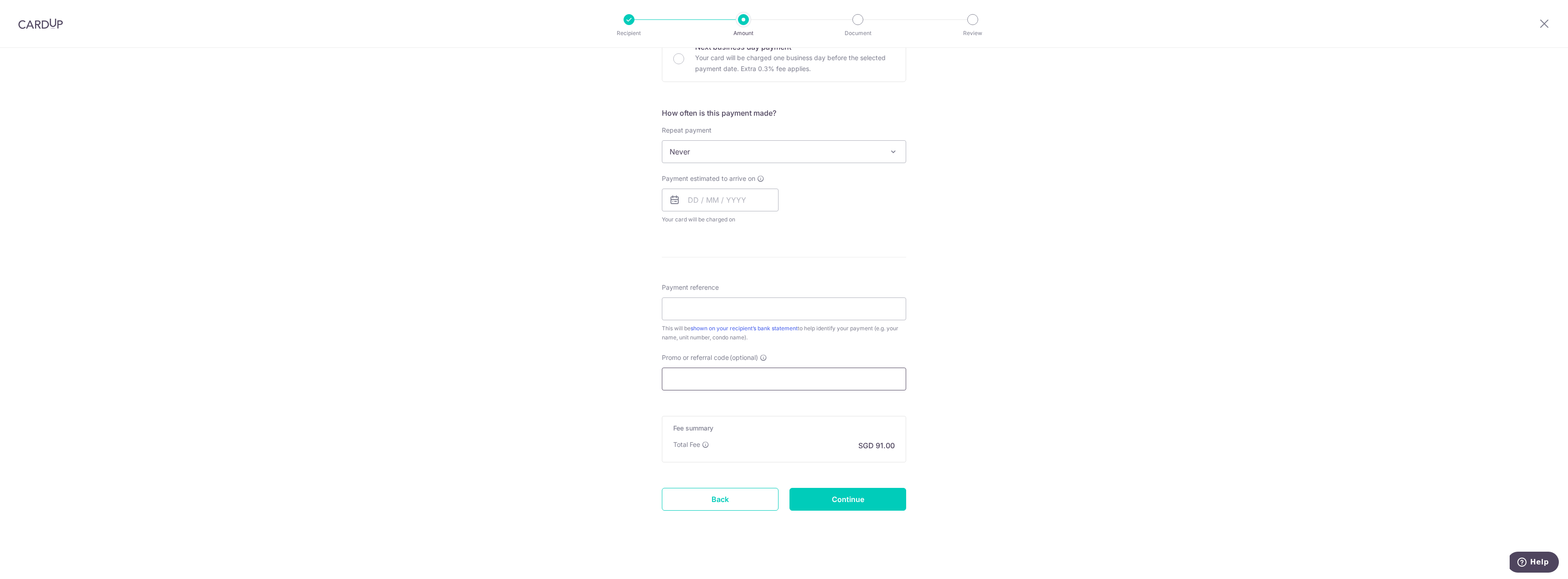
paste input "3HOME25R"
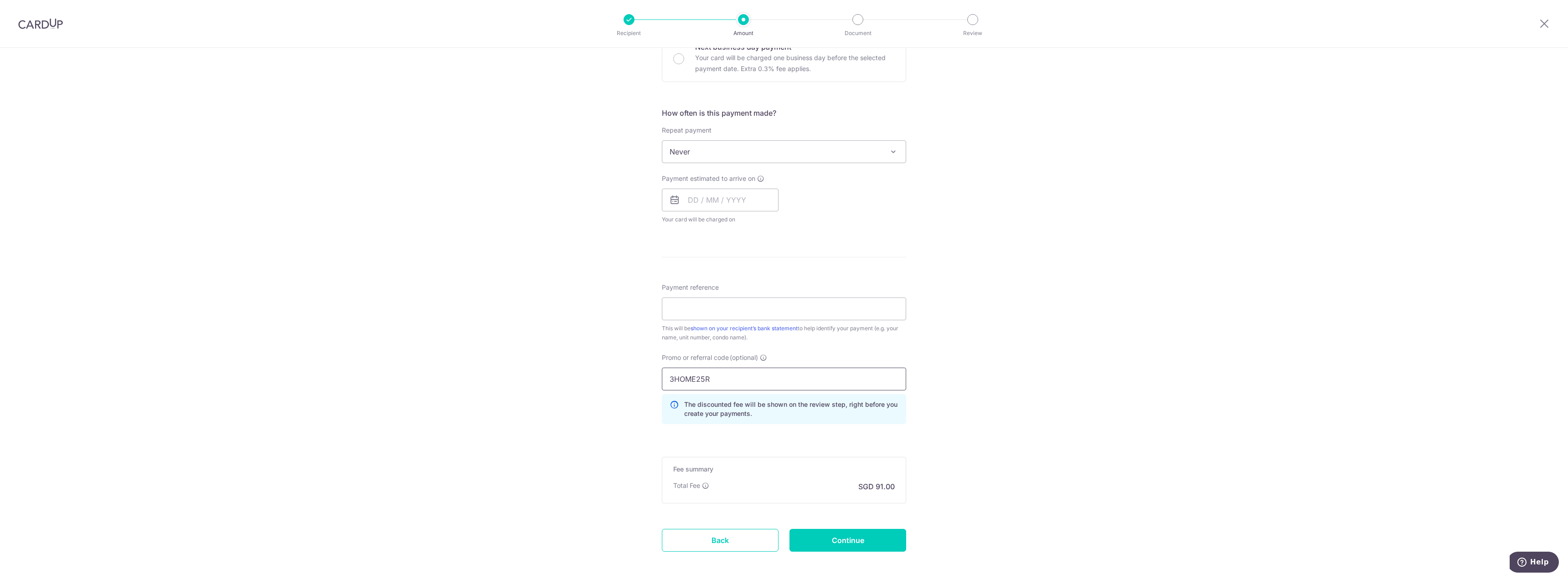
type input "3HOME25R"
click at [1016, 407] on div "Tell us more about your payment Enter payment amount SGD 3,500.00 3500.00 Card …" at bounding box center [784, 187] width 1568 height 865
click at [735, 389] on input "3HOME25R" at bounding box center [783, 378] width 244 height 23
click at [718, 314] on input "Payment reference" at bounding box center [783, 308] width 244 height 23
click at [824, 526] on form "Enter payment amount SGD 3,500.00 3500.00 Card added successfully Select Card *…" at bounding box center [783, 196] width 244 height 762
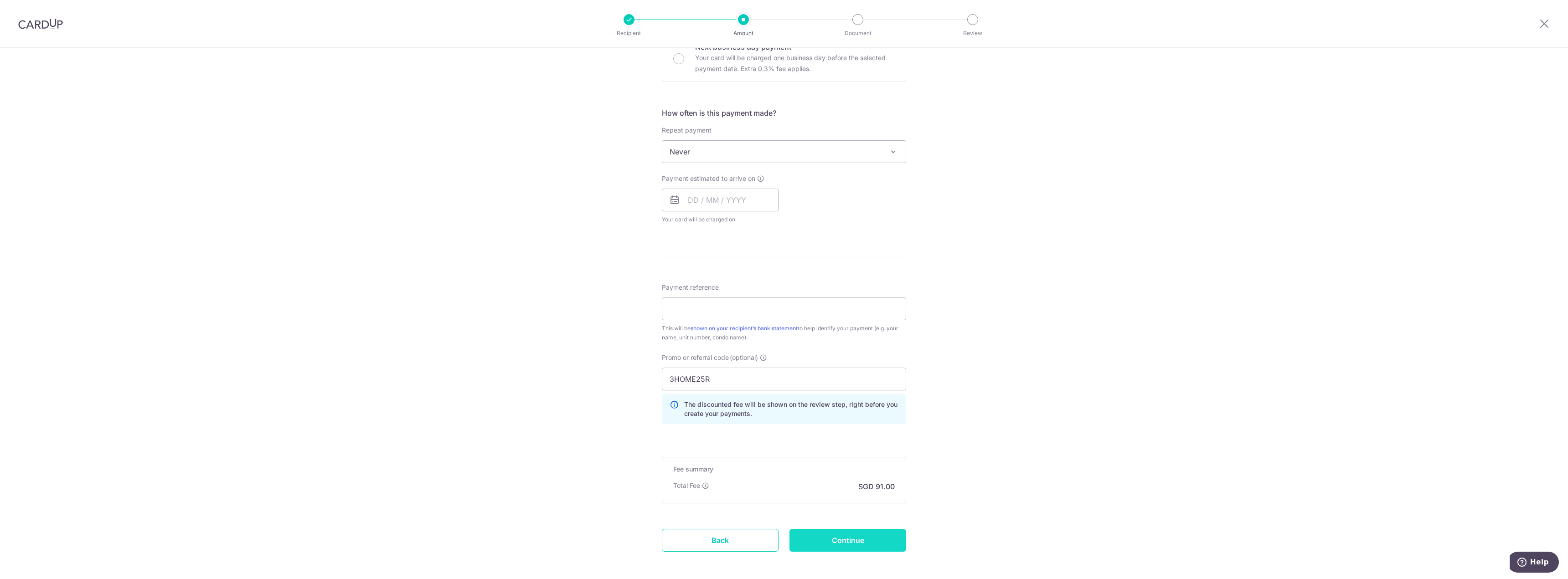
click at [830, 532] on input "Continue" at bounding box center [848, 539] width 117 height 23
type input "Create Schedule"
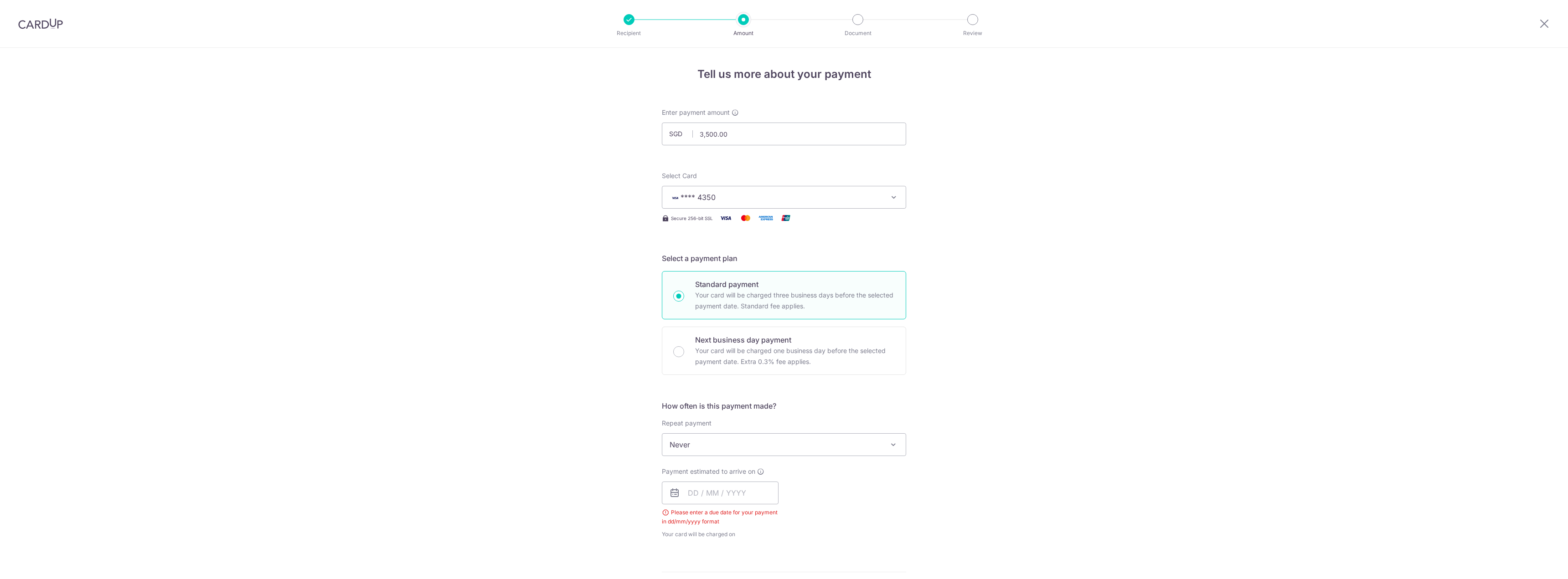
scroll to position [369, 0]
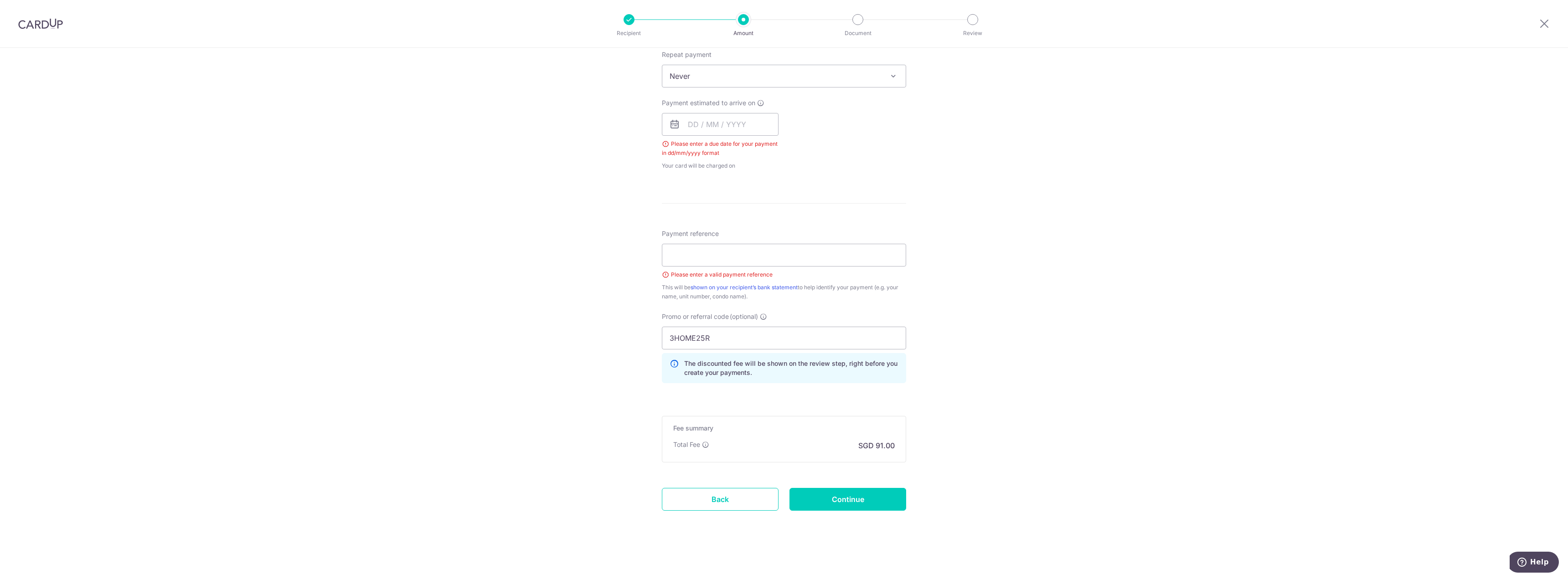
click at [705, 440] on div "Total Fee" at bounding box center [691, 444] width 36 height 9
click at [705, 445] on icon at bounding box center [705, 445] width 7 height 7
drag, startPoint x: 861, startPoint y: 450, endPoint x: 896, endPoint y: 449, distance: 35.0
click at [894, 449] on div "Fee summary Base fee $ 91.00 Extend fee Next-day fee Total Fee SGD 91.00" at bounding box center [783, 439] width 244 height 46
click at [896, 449] on div "Fee summary Base fee $ 91.00 Extend fee Next-day fee Total Fee SGD 91.00" at bounding box center [783, 439] width 244 height 46
